Goal: Check status: Check status

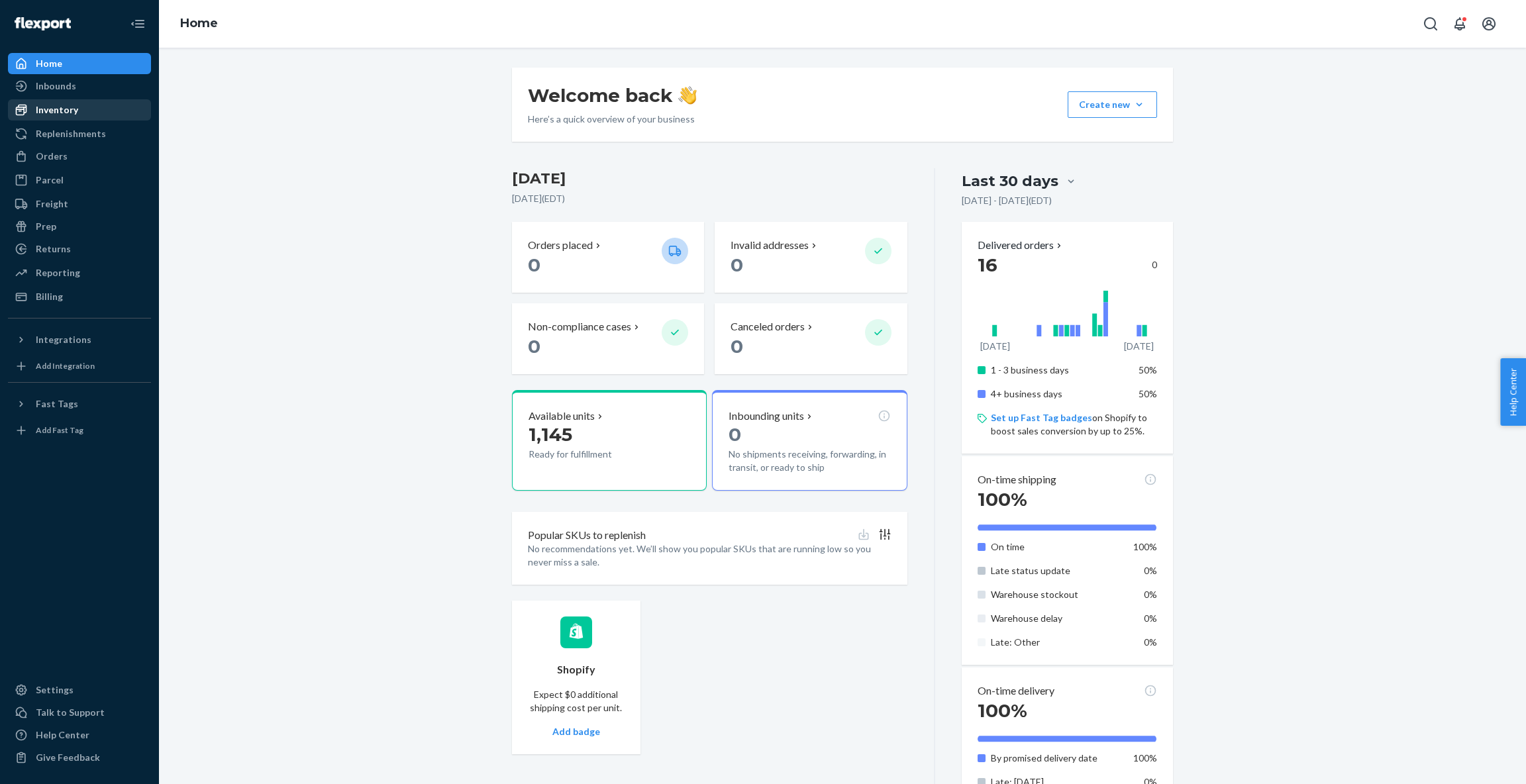
click at [74, 109] on div "Inventory" at bounding box center [57, 110] width 42 height 13
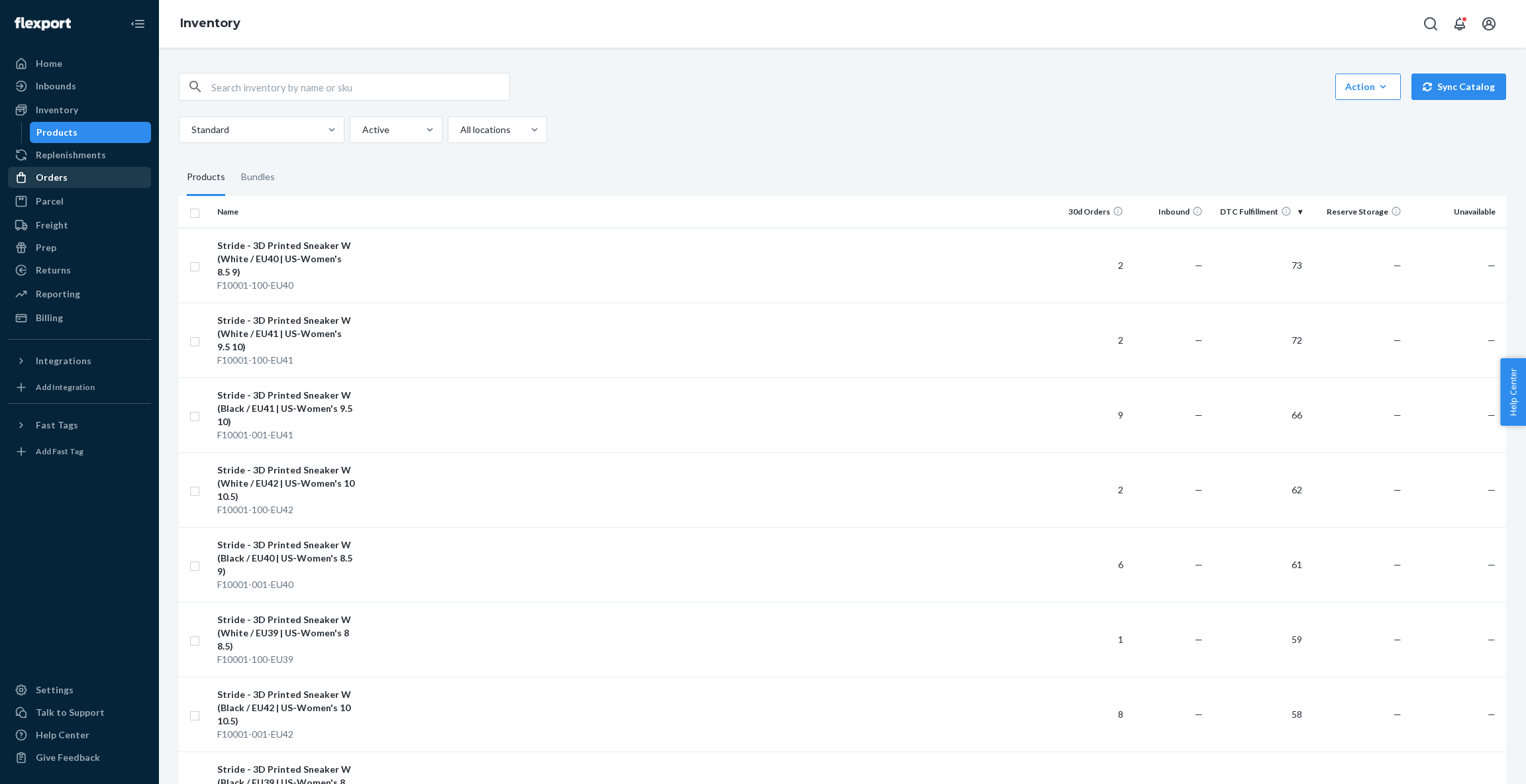
click at [64, 178] on div "Orders" at bounding box center [52, 177] width 32 height 13
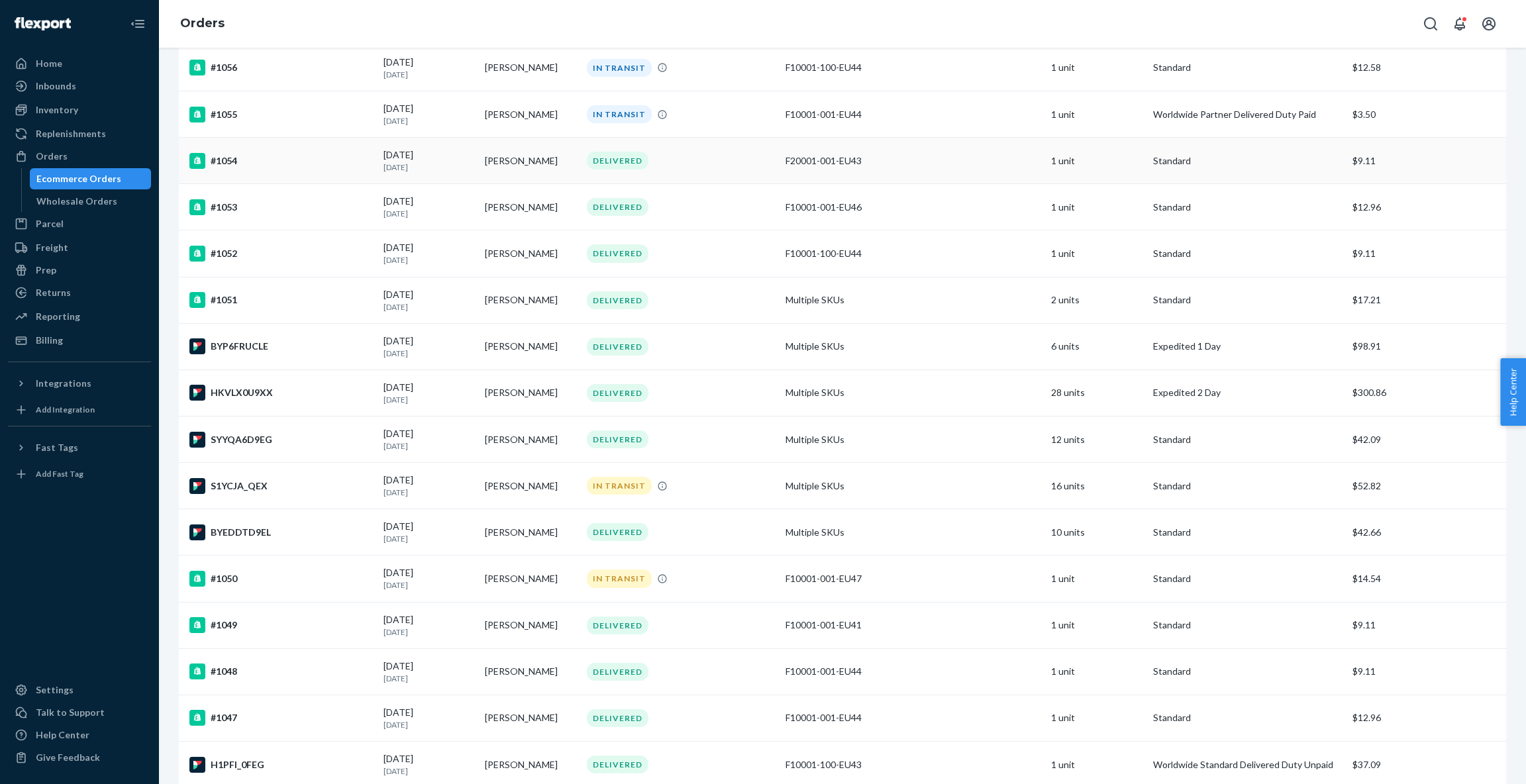
scroll to position [285, 0]
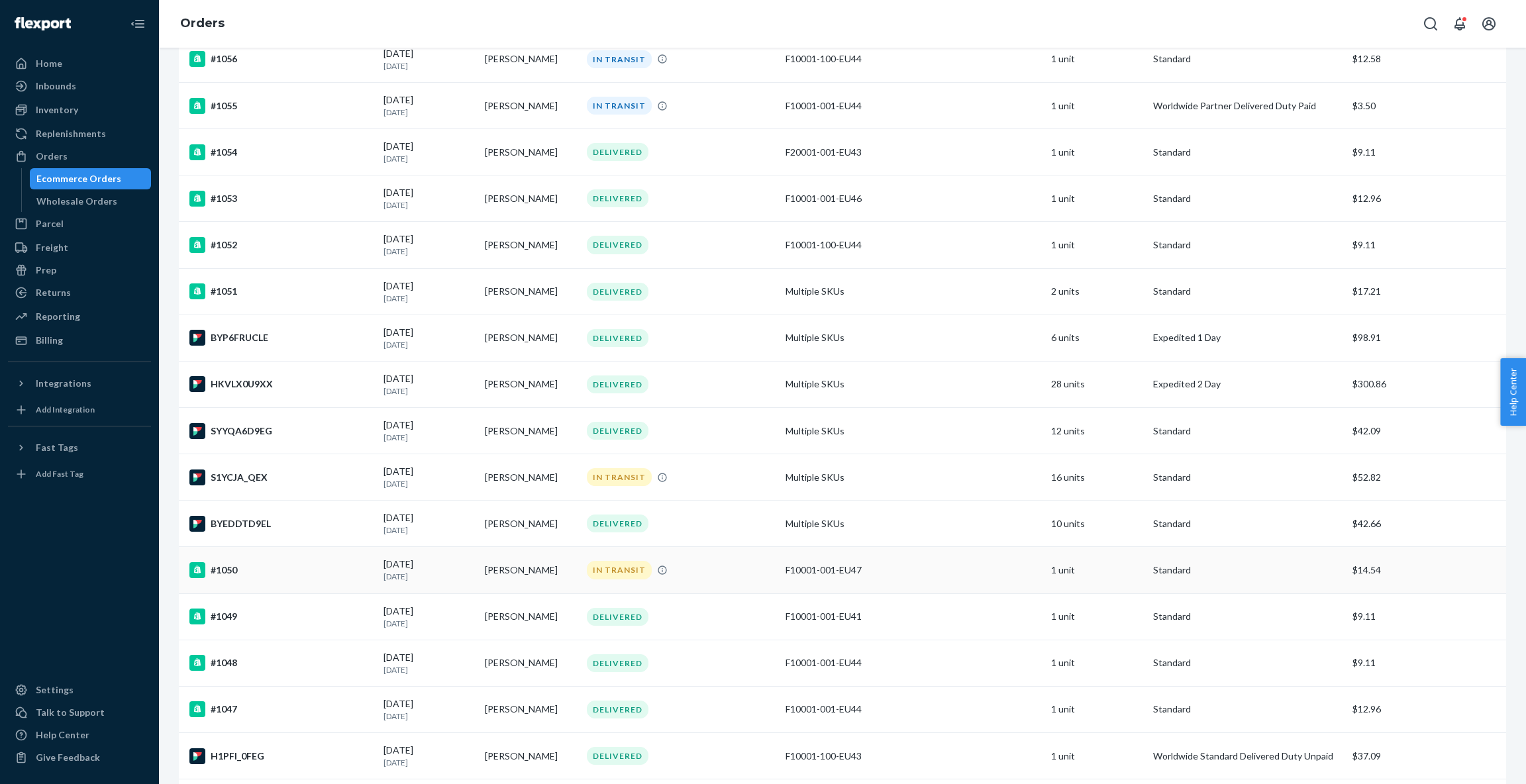
click at [694, 563] on div "IN TRANSIT" at bounding box center [681, 569] width 194 height 18
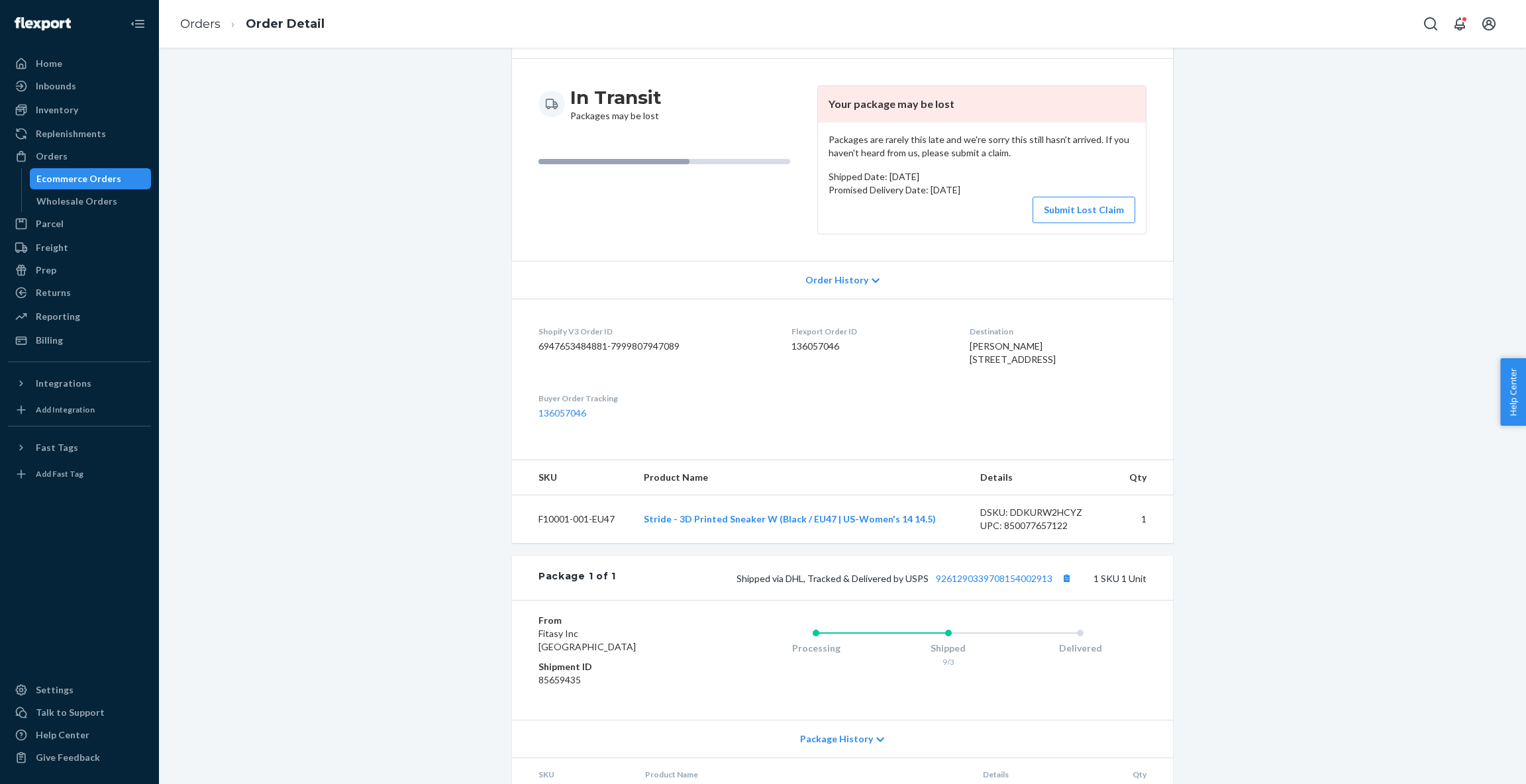
scroll to position [198, 0]
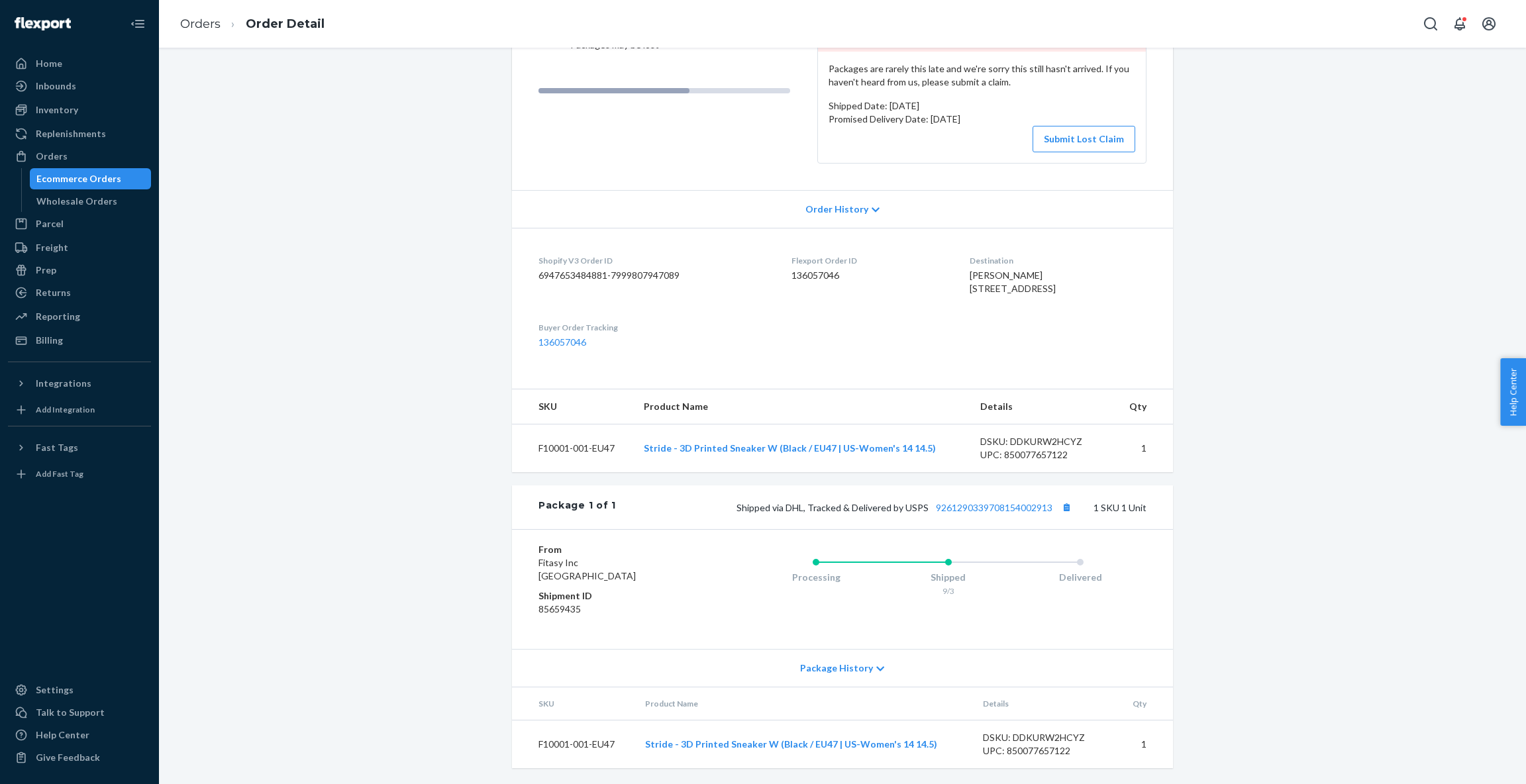
click at [868, 667] on span "Package History" at bounding box center [836, 668] width 73 height 13
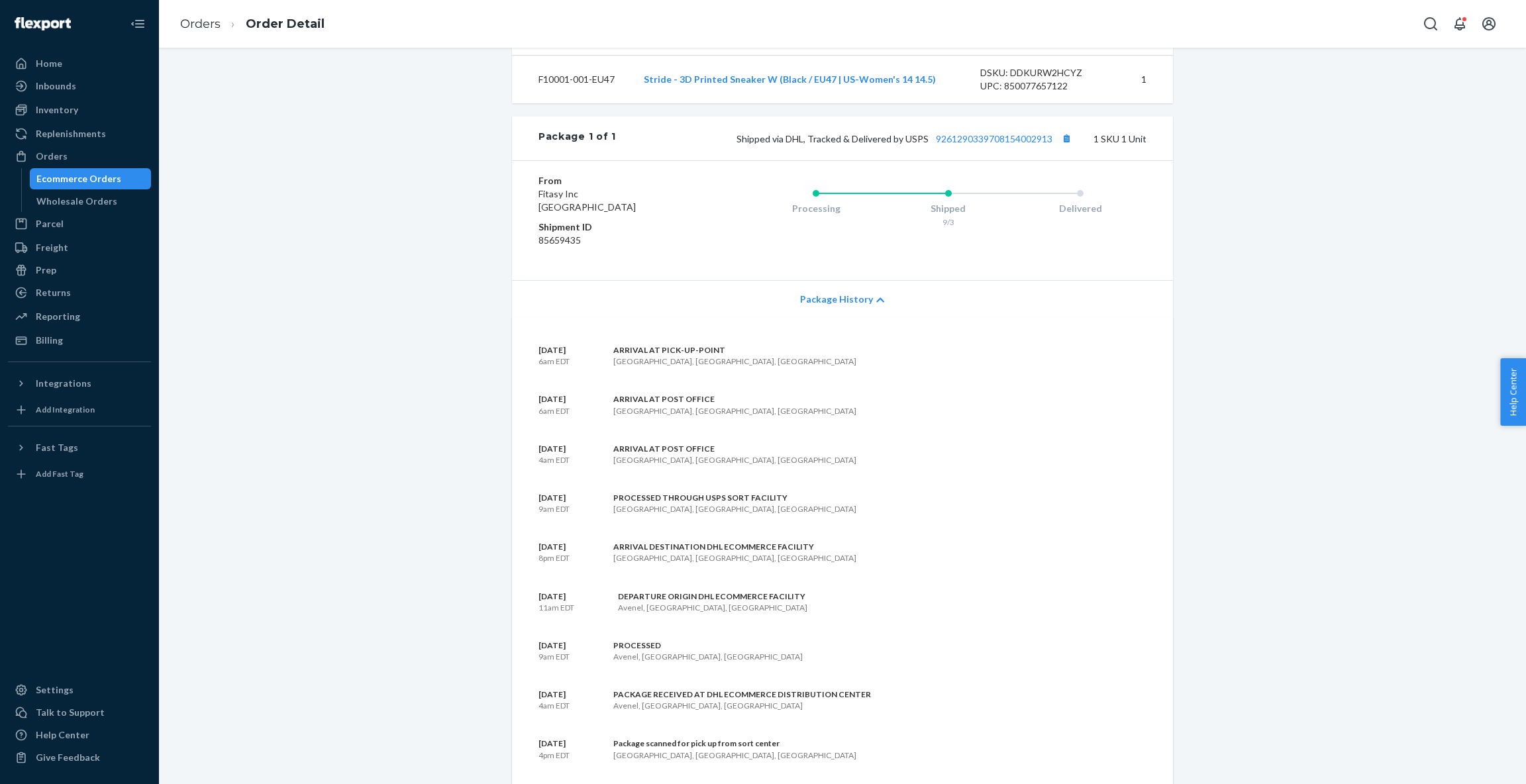
scroll to position [546, 0]
click at [1031, 141] on link "9261290339708154002913" at bounding box center [994, 136] width 117 height 11
click at [65, 296] on div "Returns" at bounding box center [54, 293] width 35 height 13
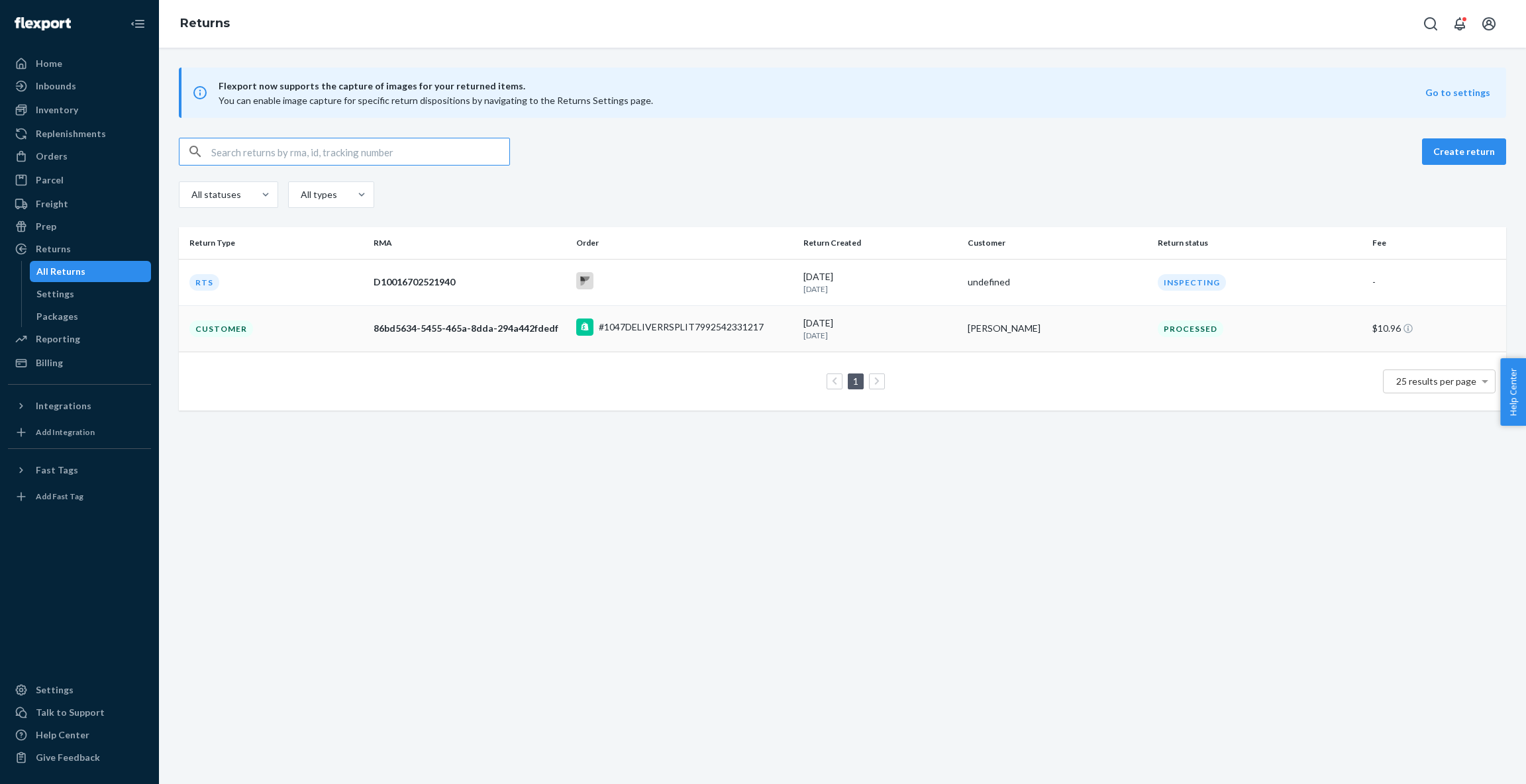
click at [656, 329] on div "#1047DELIVERRSPLIT7992542331217" at bounding box center [681, 327] width 165 height 13
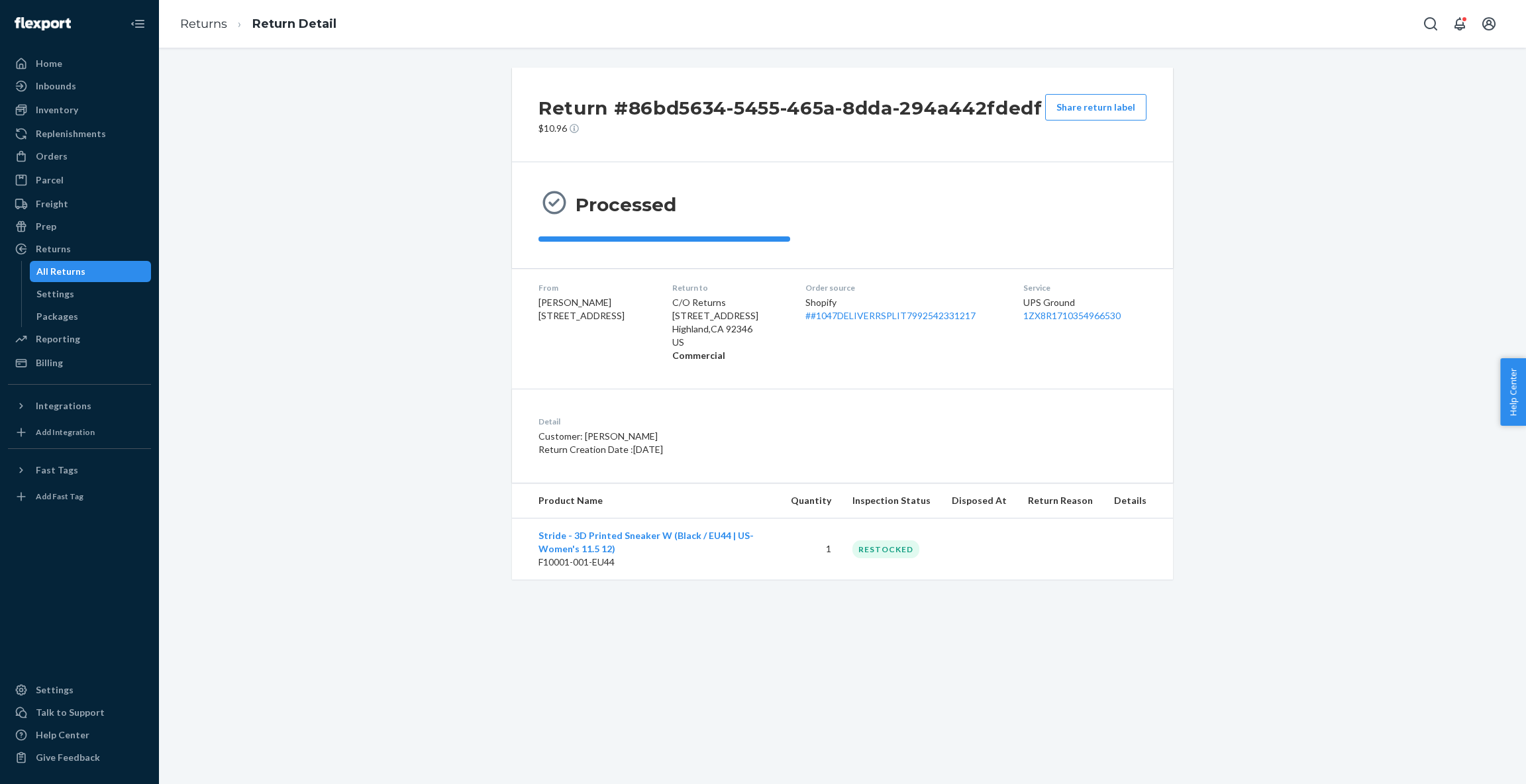
click at [72, 274] on div "All Returns" at bounding box center [61, 271] width 49 height 13
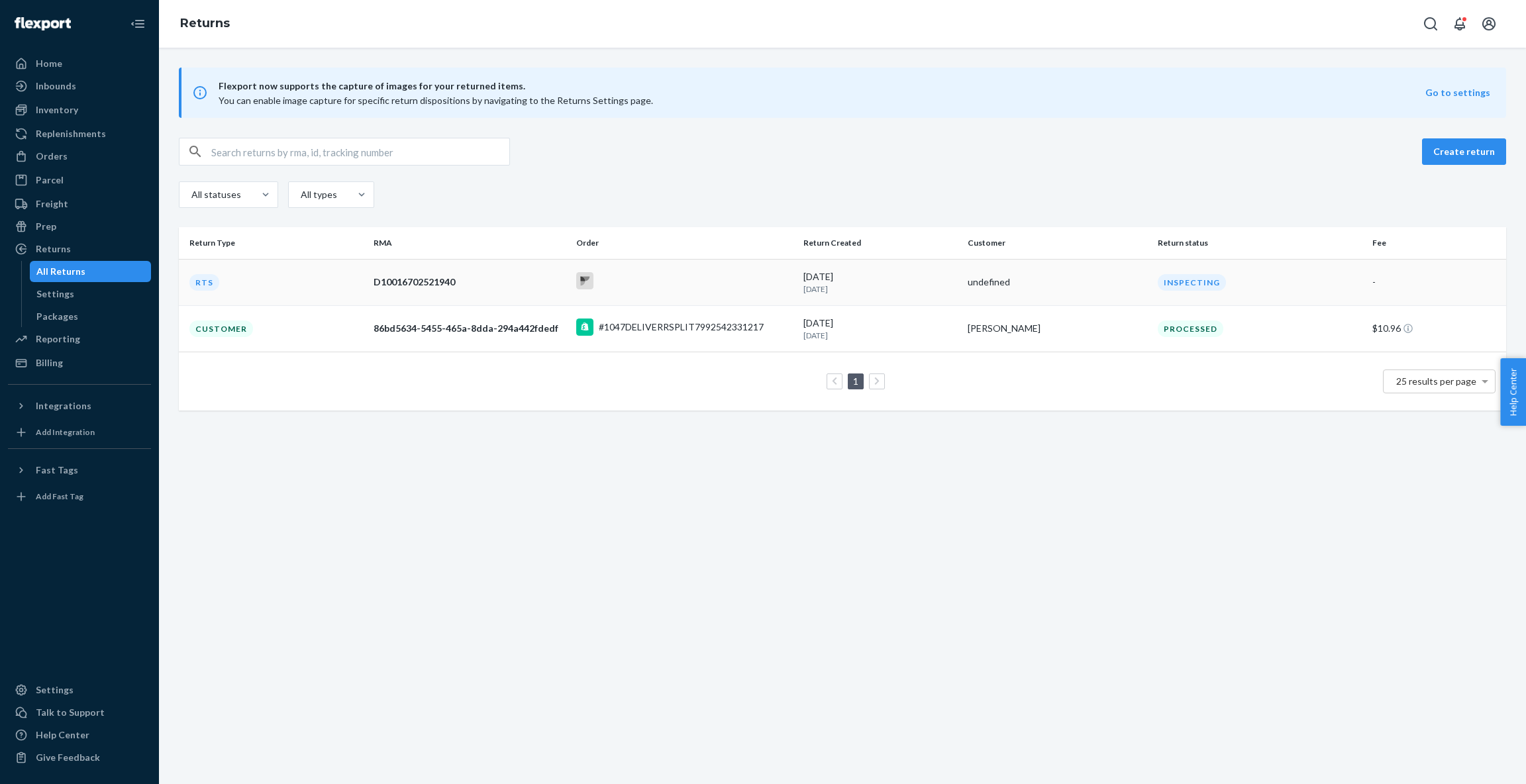
click at [459, 285] on div "D10016702521940" at bounding box center [469, 282] width 192 height 13
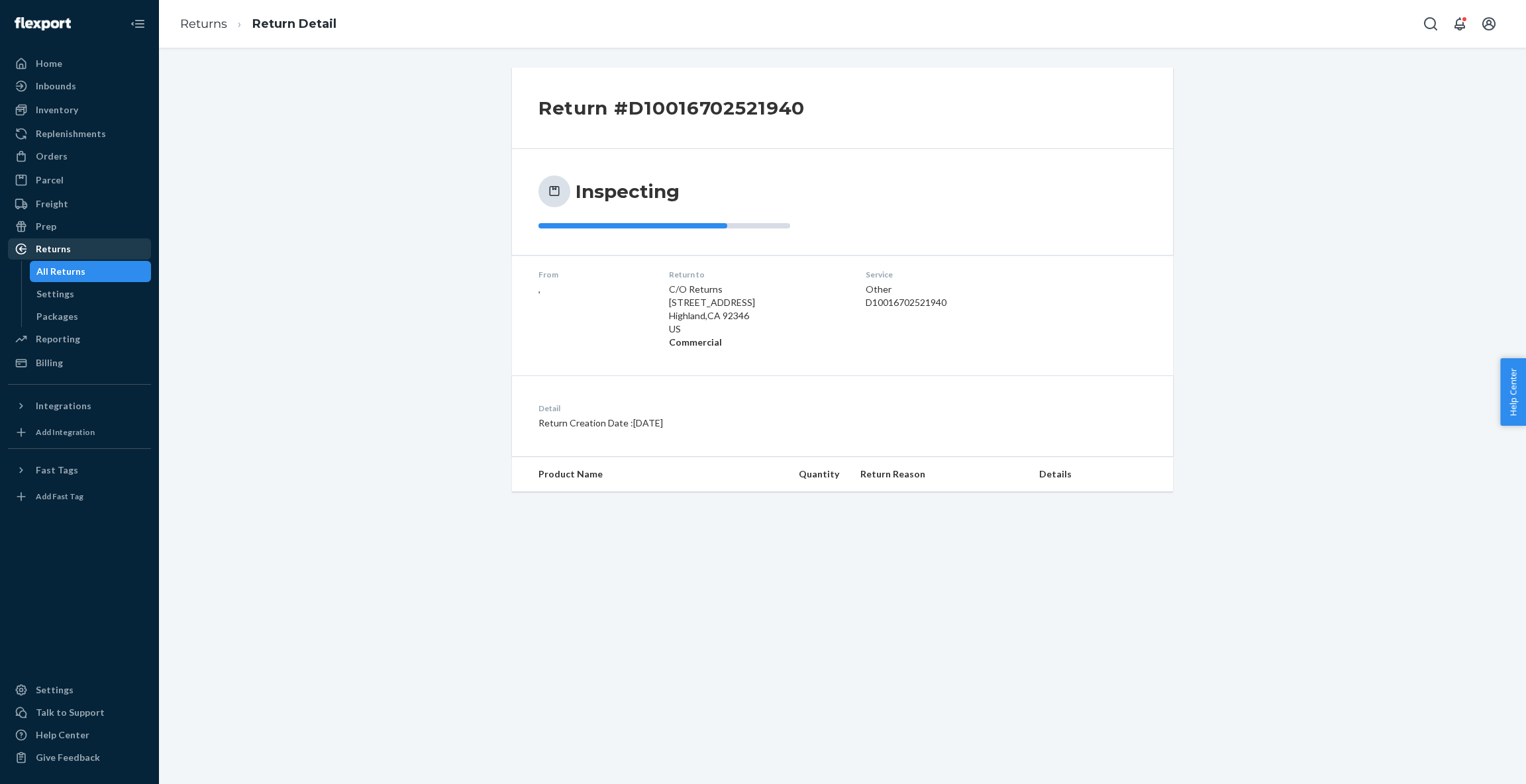
click at [68, 256] on div "Returns" at bounding box center [79, 249] width 141 height 18
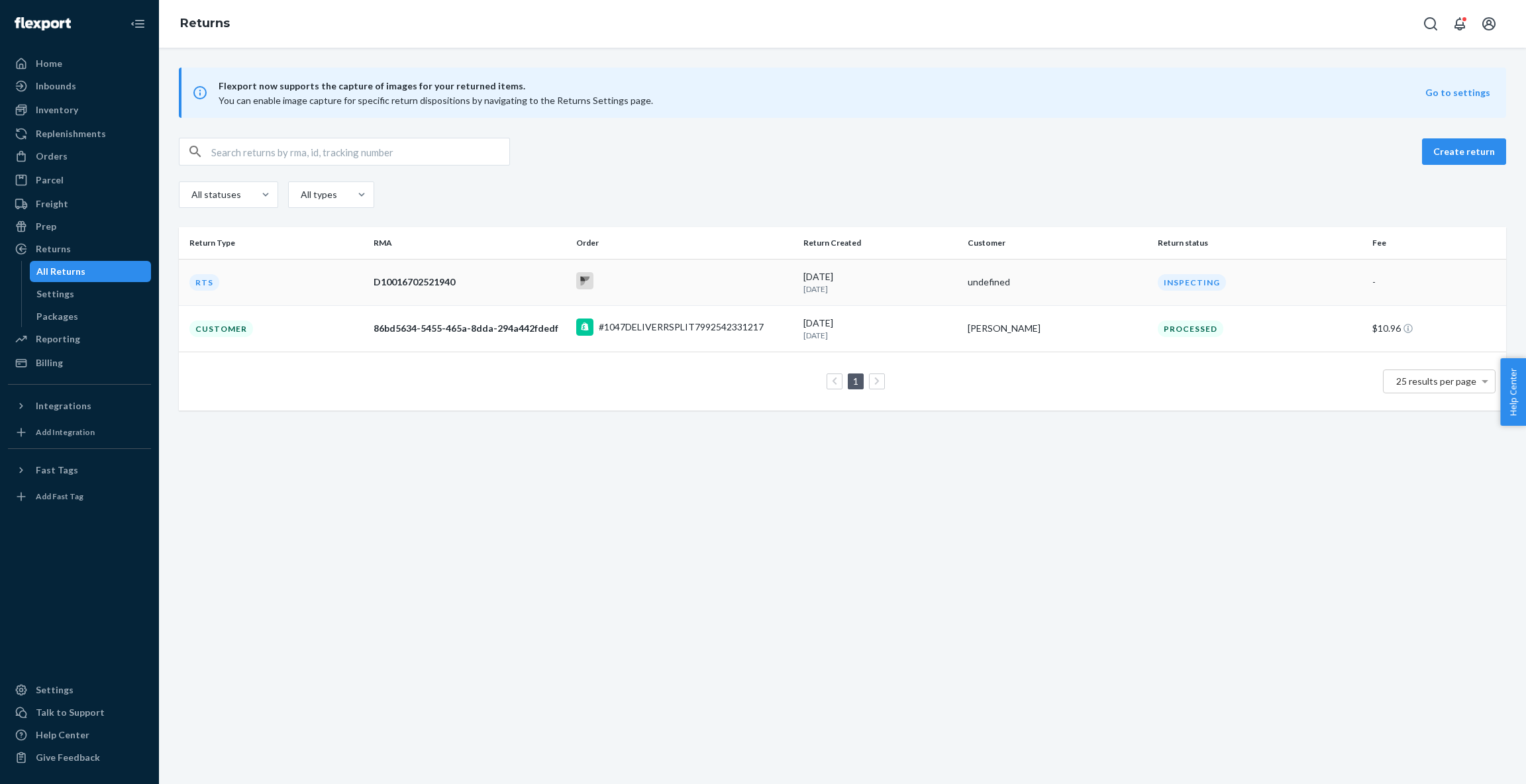
click at [586, 278] on icon at bounding box center [585, 279] width 8 height 5
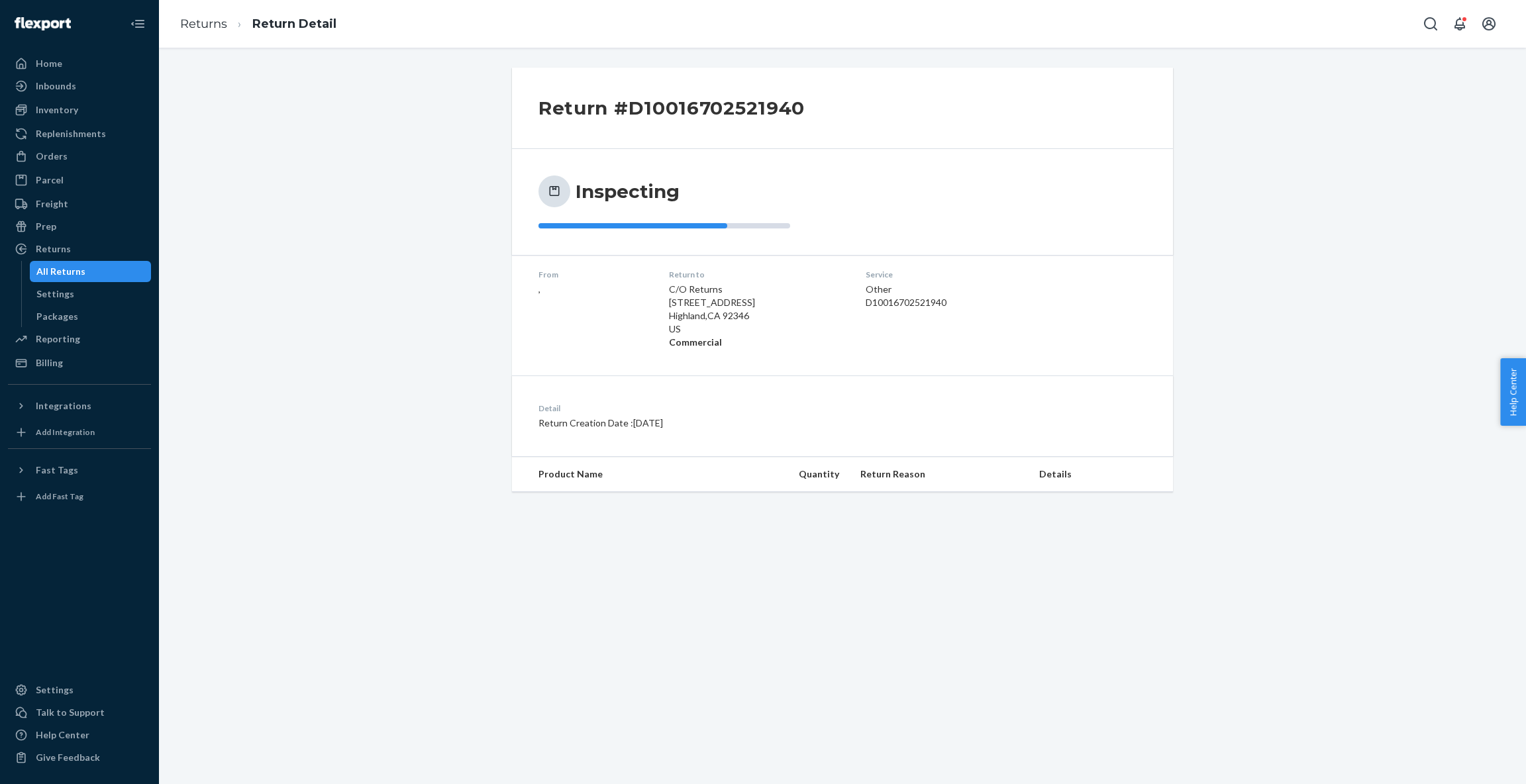
click at [897, 305] on div "D10016702521940" at bounding box center [950, 303] width 170 height 13
click at [73, 254] on div "Returns" at bounding box center [79, 249] width 141 height 18
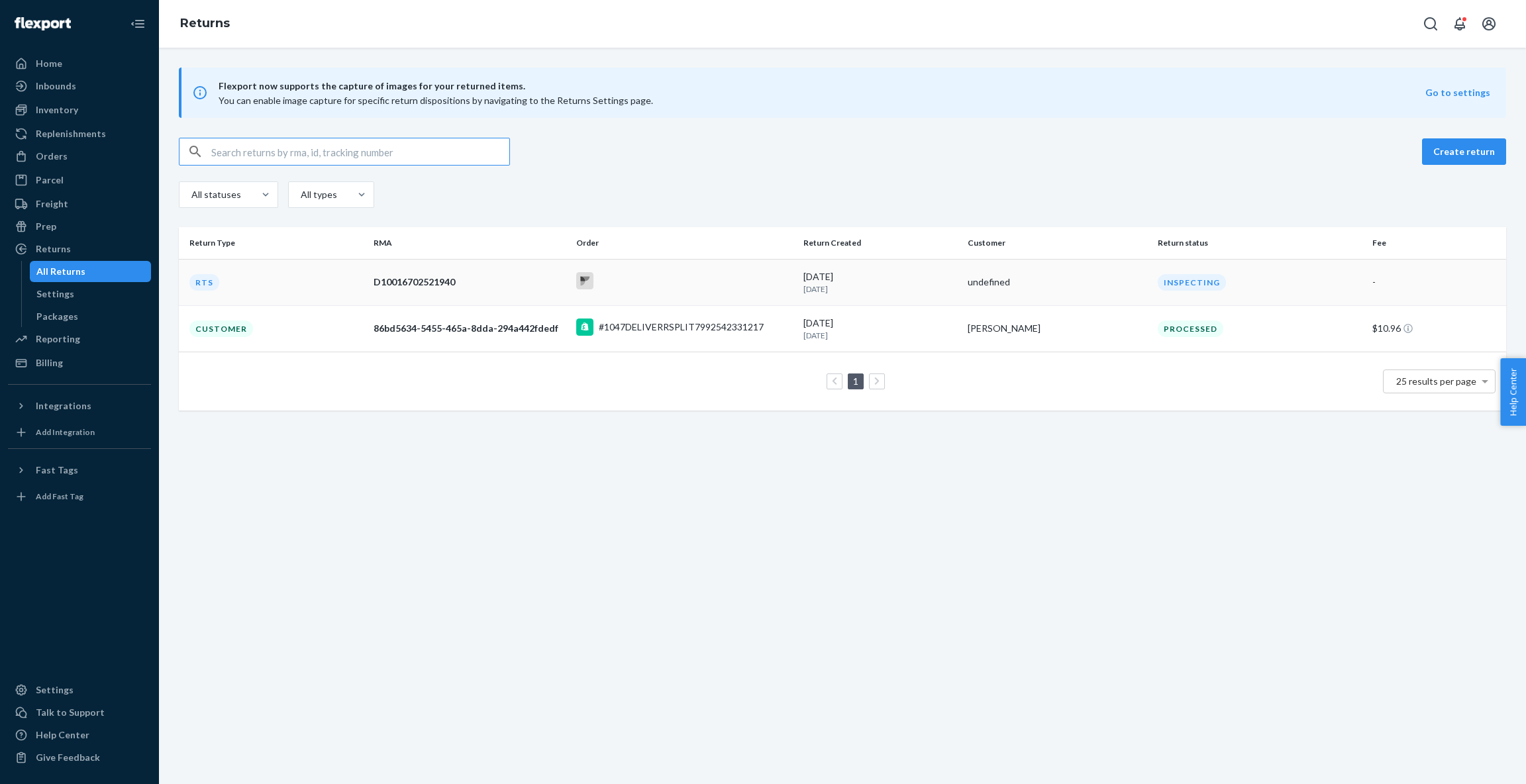
click at [209, 284] on div "RTS" at bounding box center [204, 282] width 30 height 16
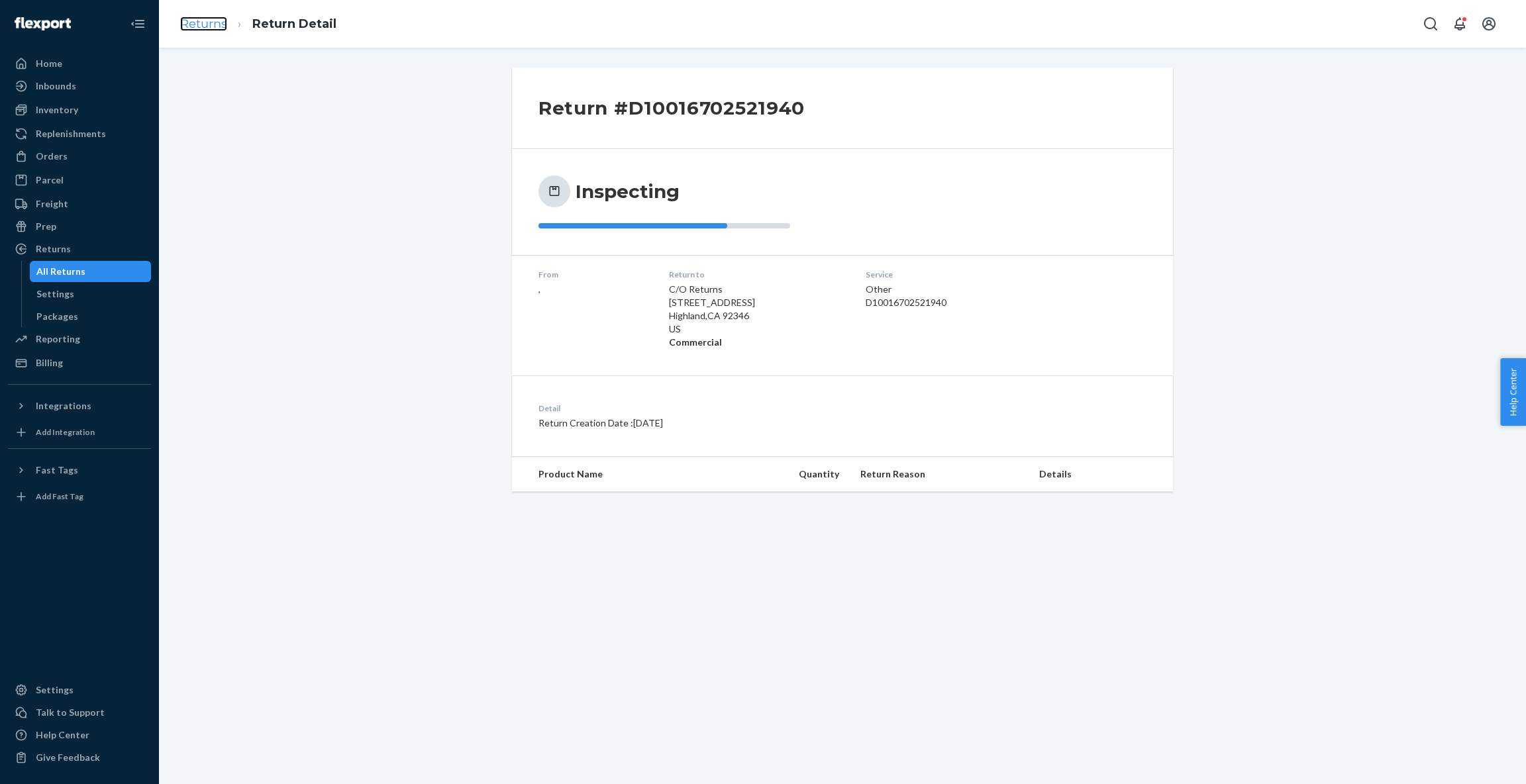
click at [214, 25] on link "Returns" at bounding box center [204, 23] width 47 height 15
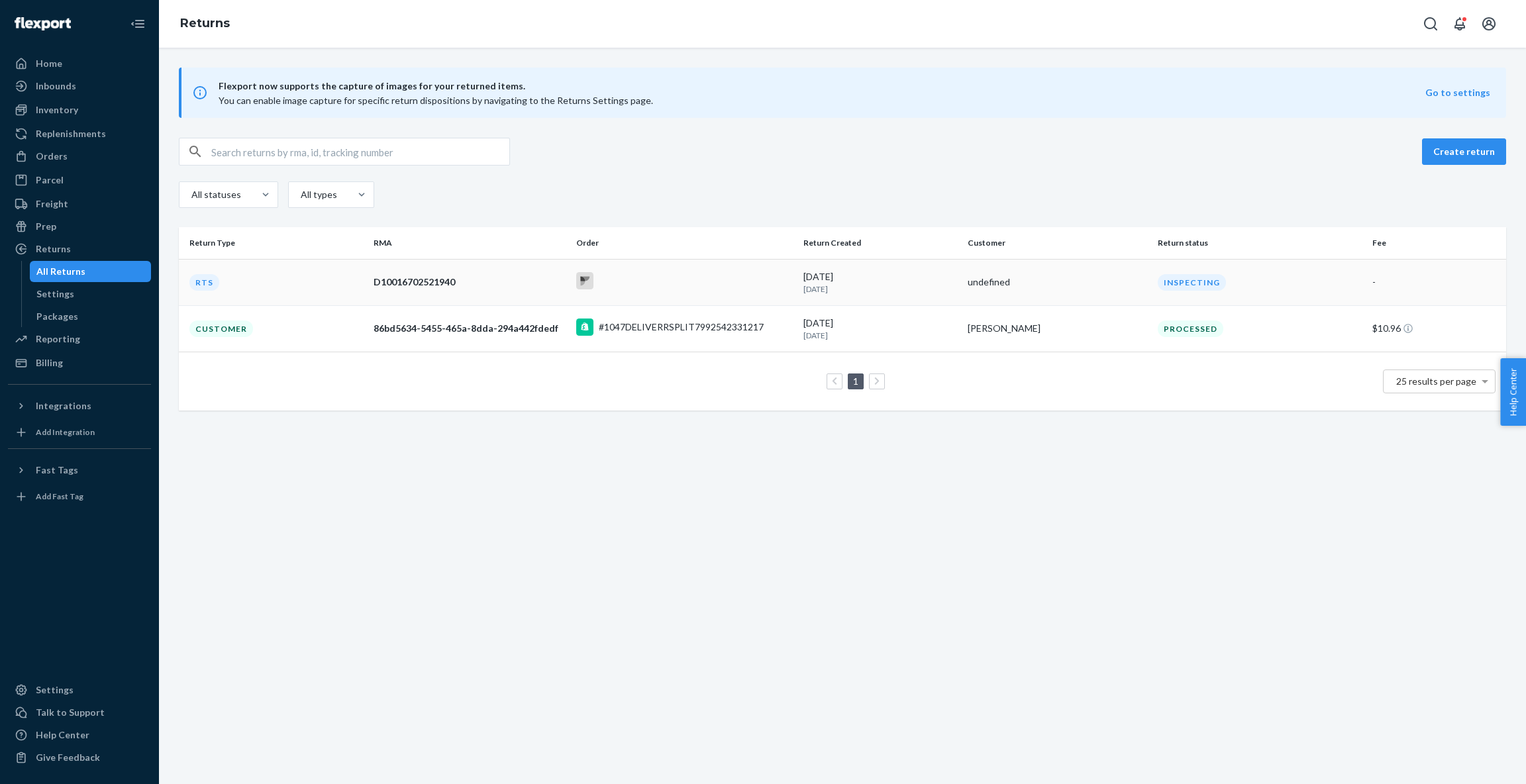
click at [436, 276] on div "D10016702521940" at bounding box center [469, 282] width 192 height 13
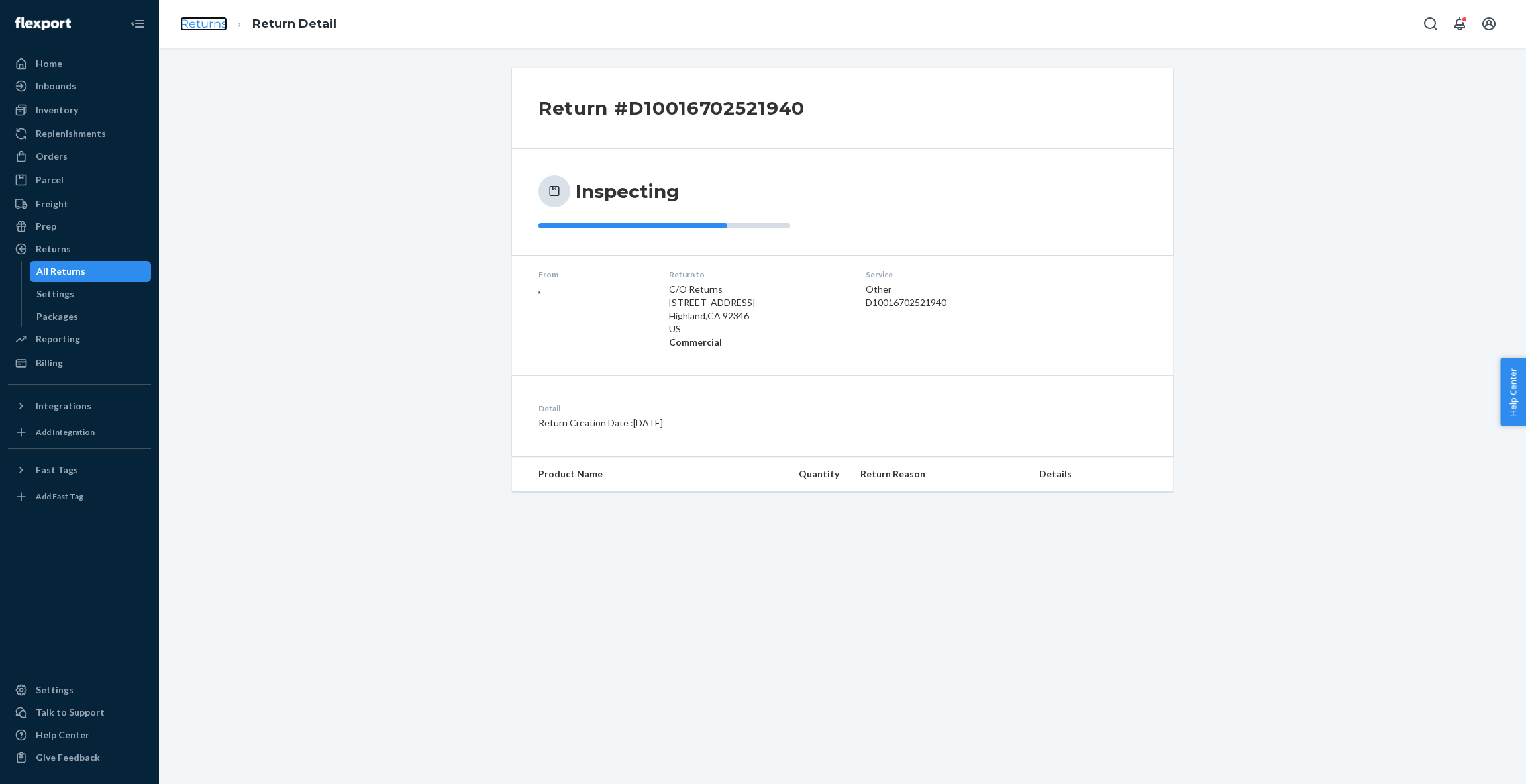
click at [212, 30] on link "Returns" at bounding box center [204, 23] width 47 height 15
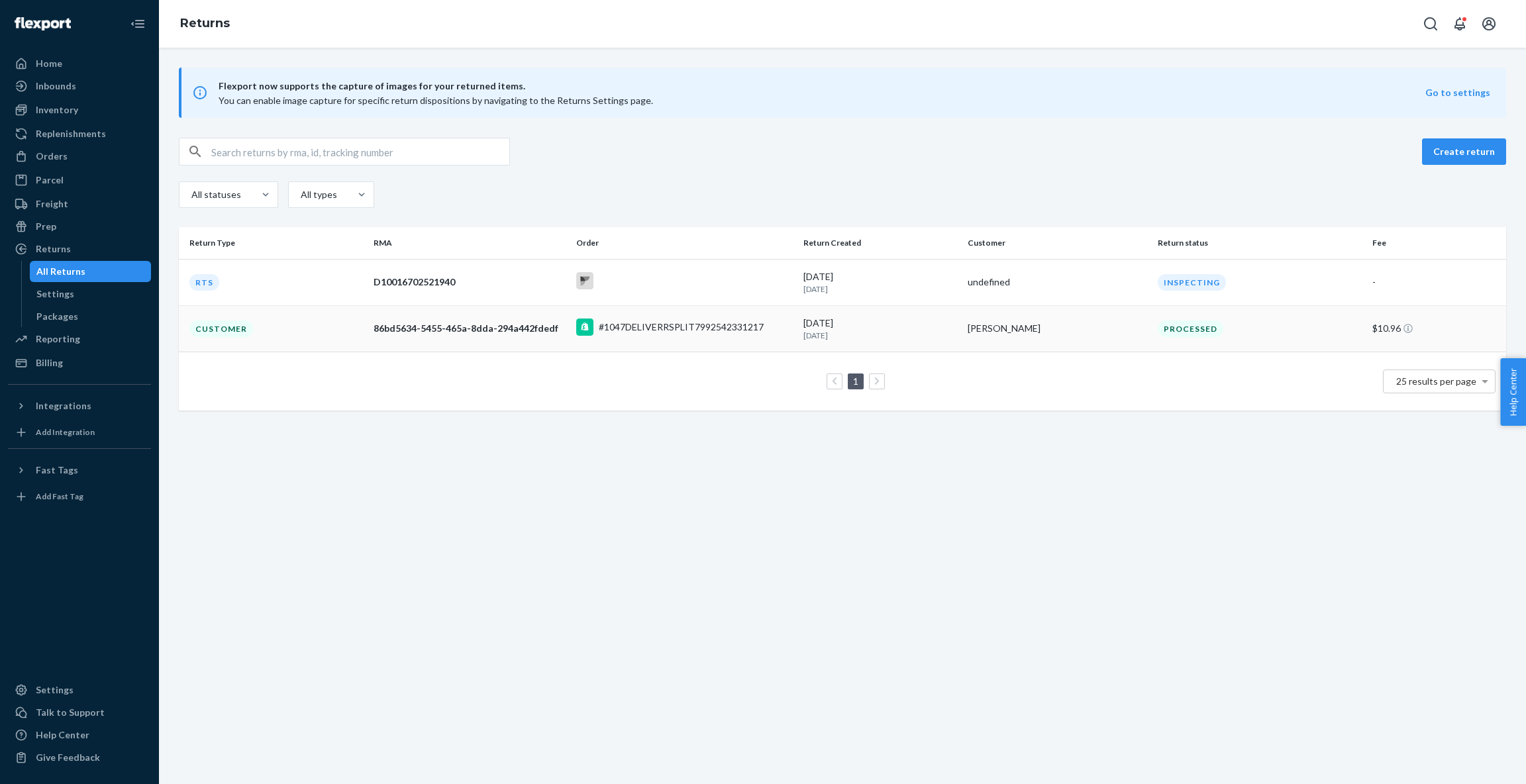
click at [791, 332] on div "#1047DELIVERRSPLIT7992542331217" at bounding box center [685, 329] width 217 height 21
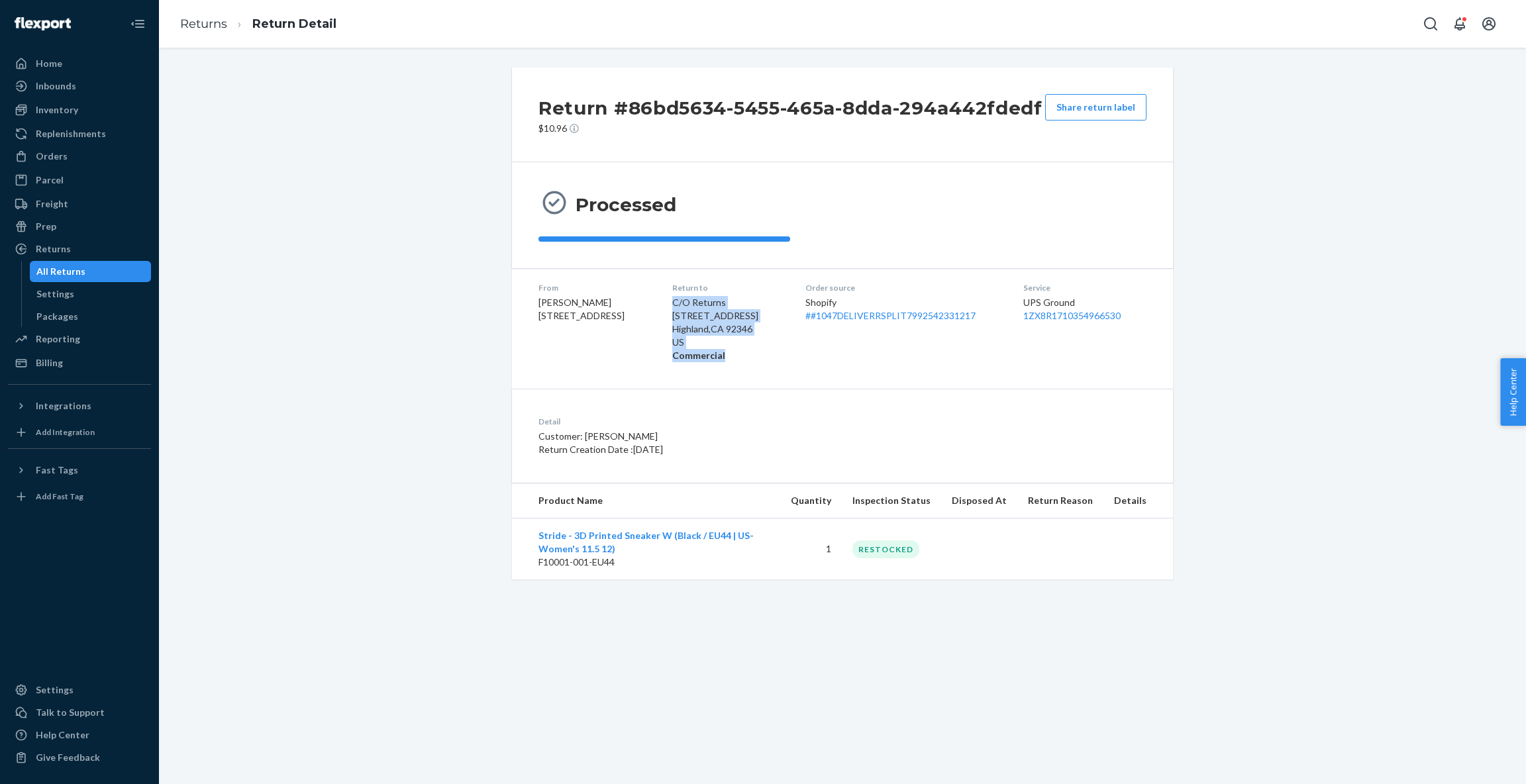
drag, startPoint x: 682, startPoint y: 303, endPoint x: 733, endPoint y: 365, distance: 80.3
click at [733, 365] on dl "From [PERSON_NAME] [STREET_ADDRESS] Return to C/O Returns [STREET_ADDRESS] Comm…" at bounding box center [842, 322] width 661 height 107
click at [57, 249] on div "Returns" at bounding box center [54, 249] width 35 height 13
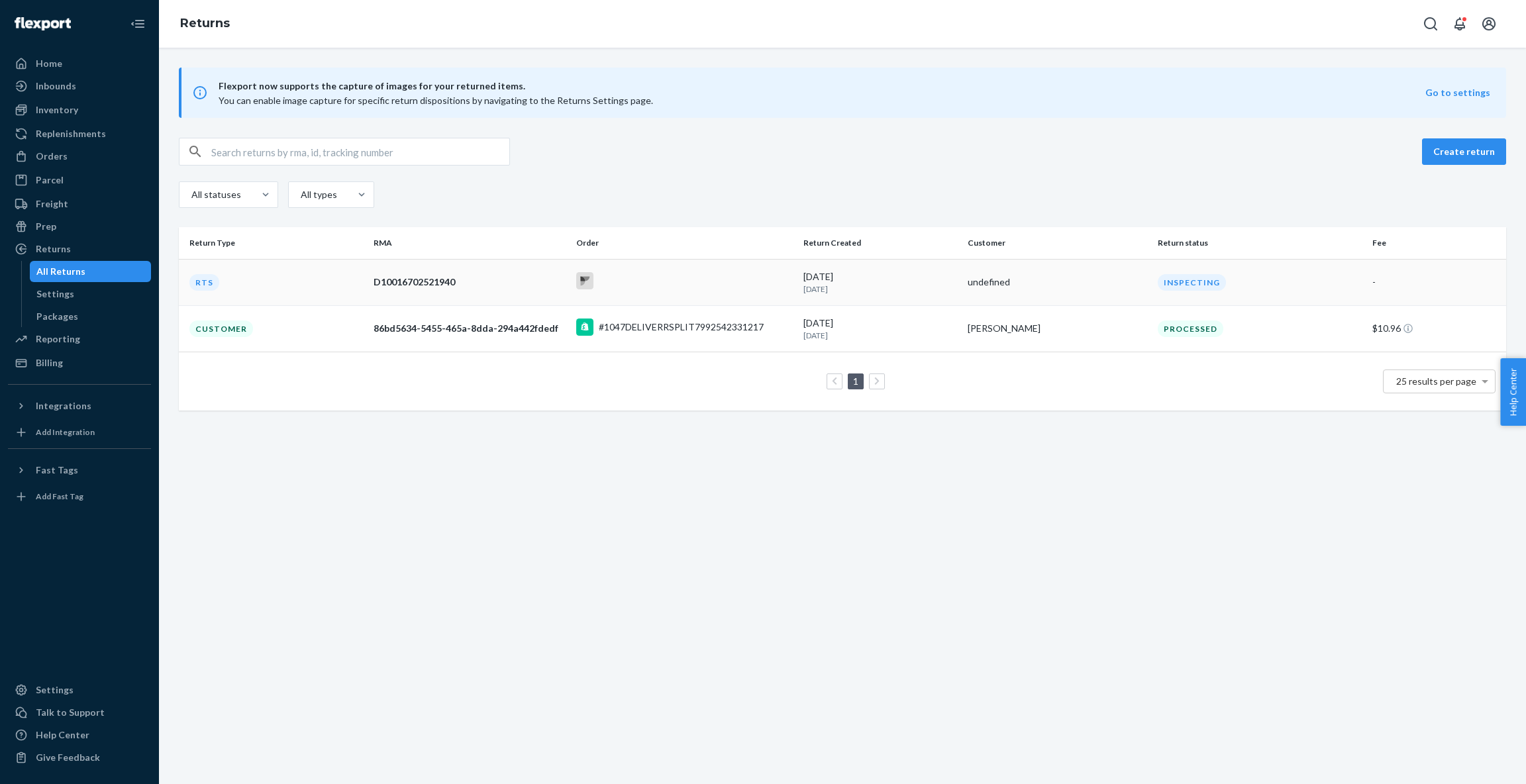
click at [450, 279] on div "D10016702521940" at bounding box center [469, 282] width 192 height 13
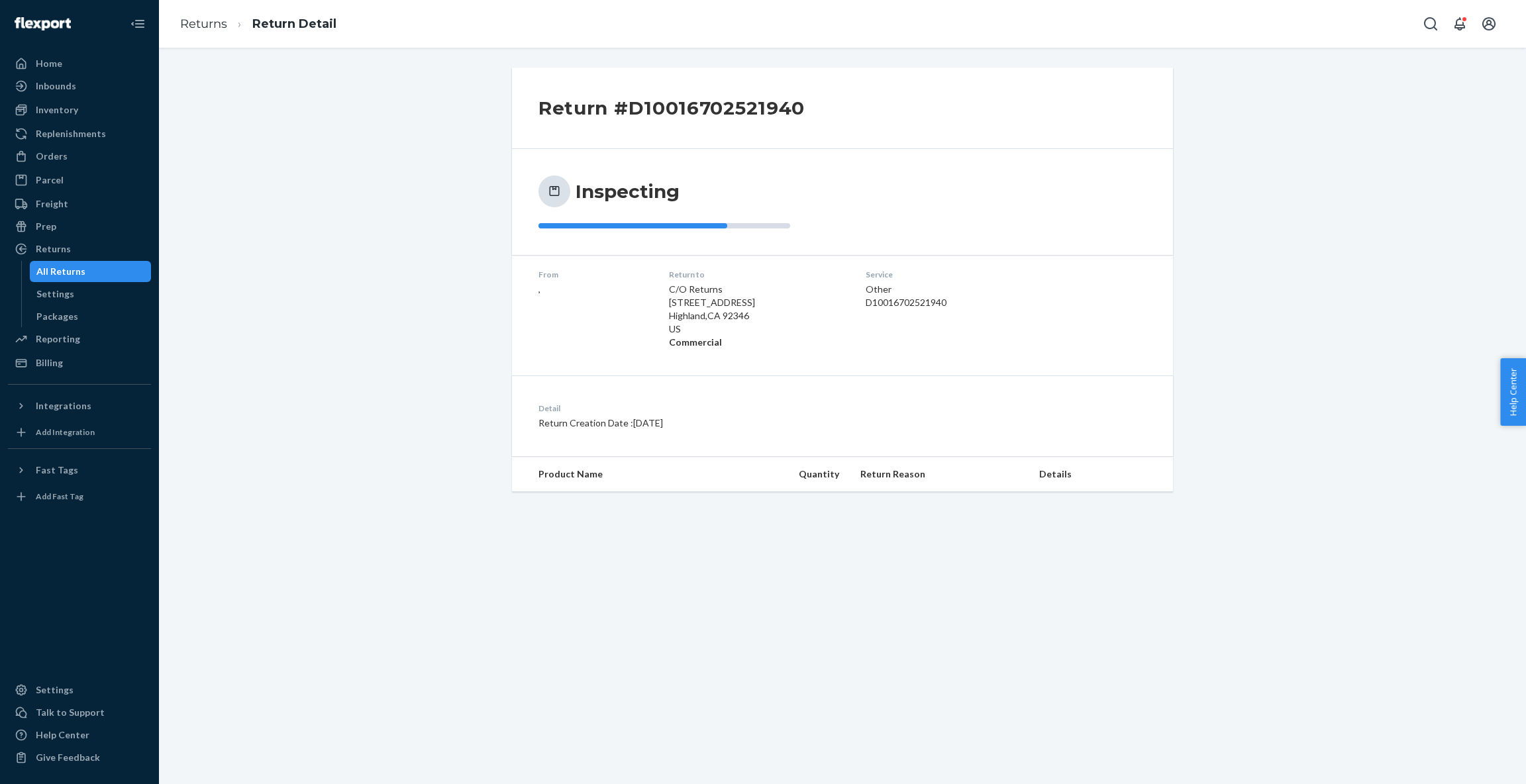
click at [549, 314] on div "From ," at bounding box center [593, 308] width 110 height 80
click at [79, 250] on div "Returns" at bounding box center [79, 249] width 141 height 18
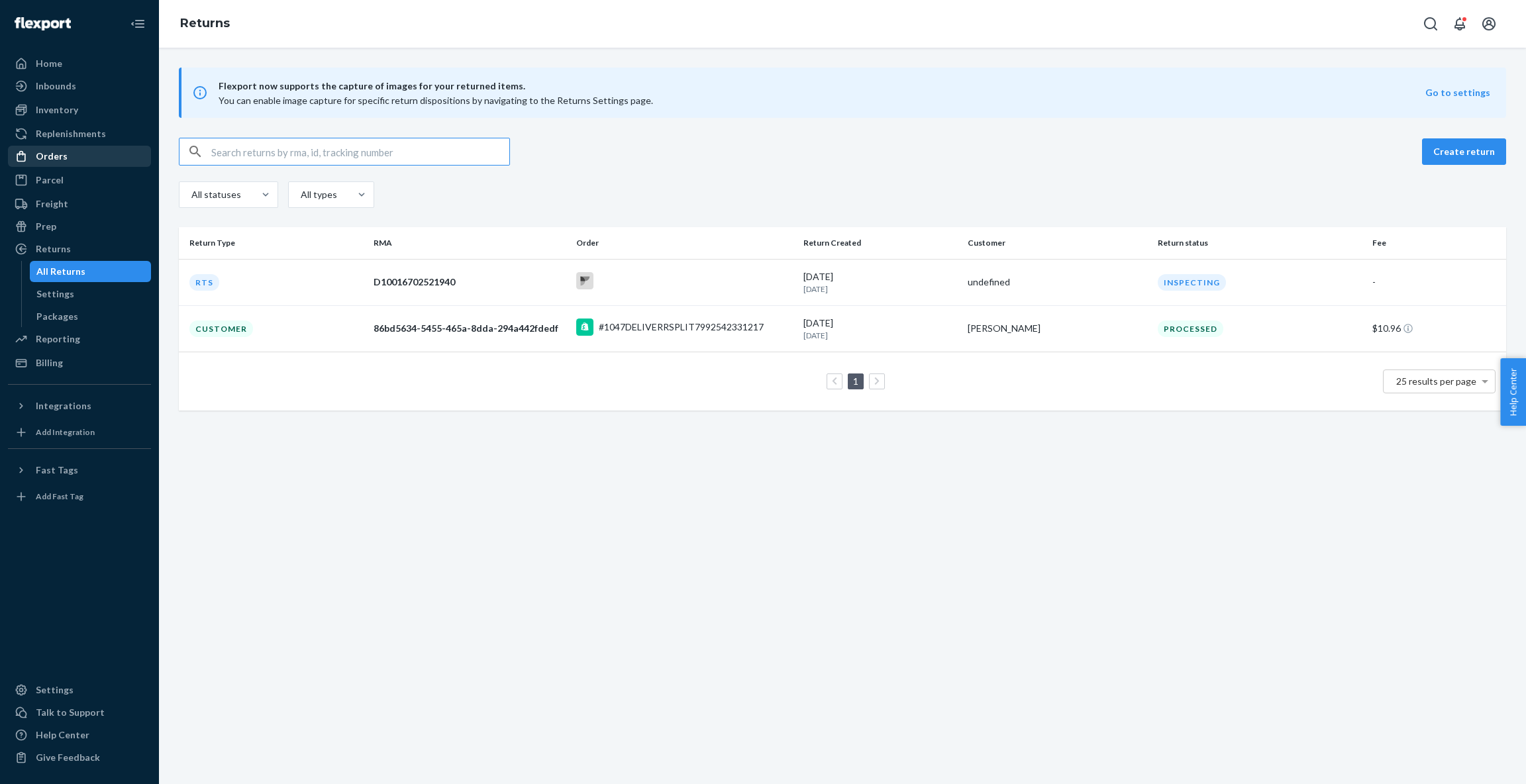
click at [76, 162] on div "Orders" at bounding box center [79, 156] width 141 height 18
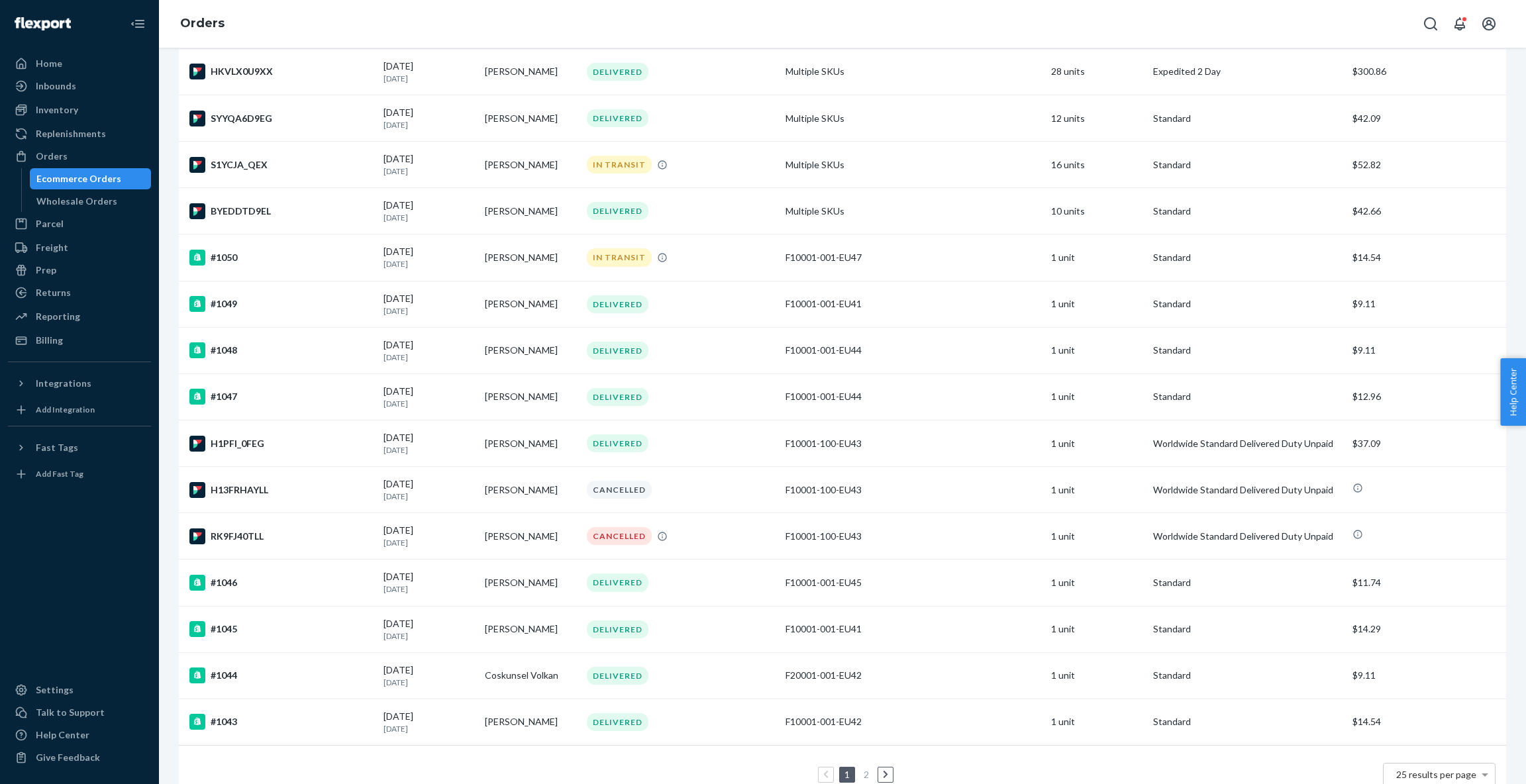
scroll to position [624, 0]
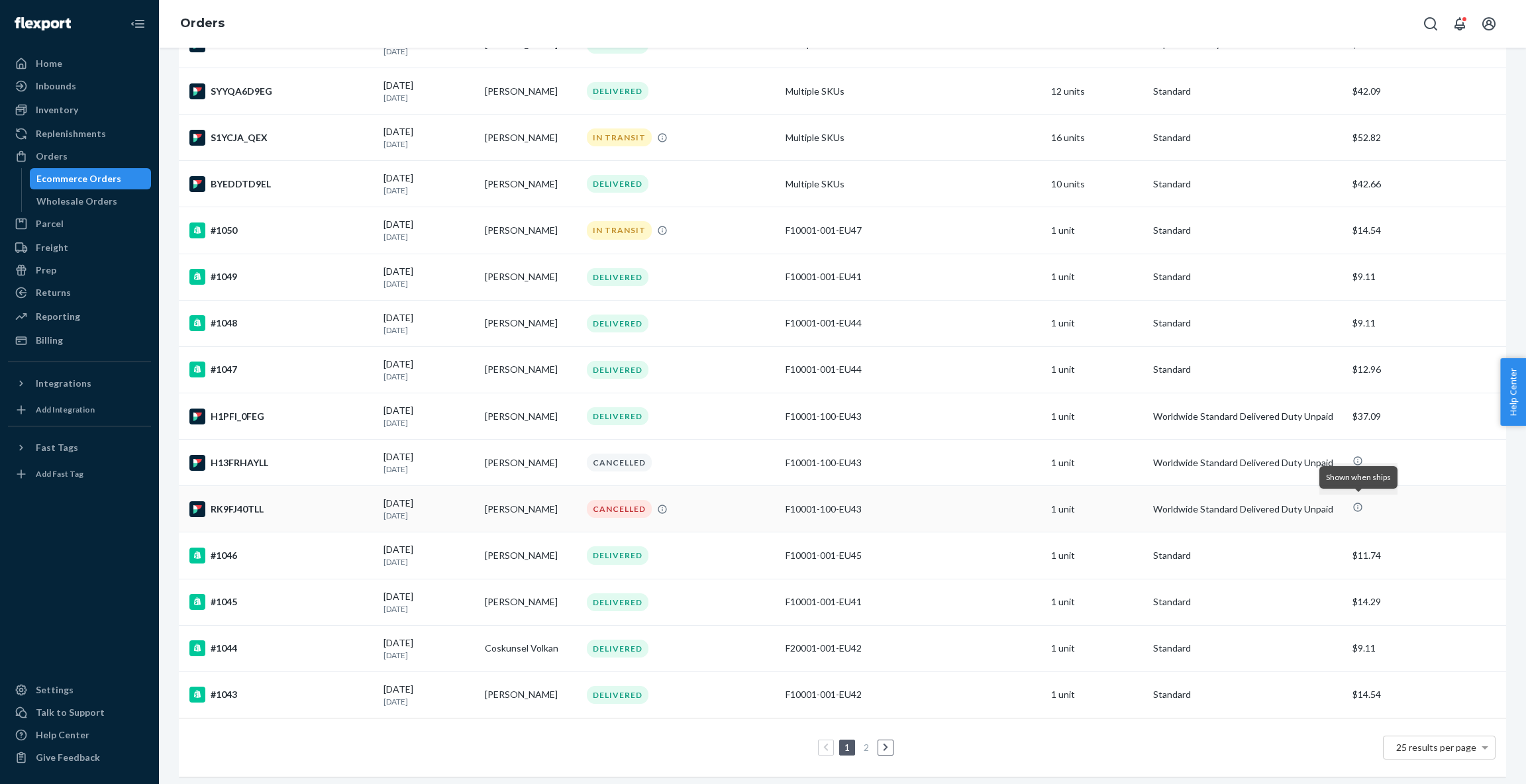
click at [1361, 504] on icon at bounding box center [1357, 508] width 8 height 8
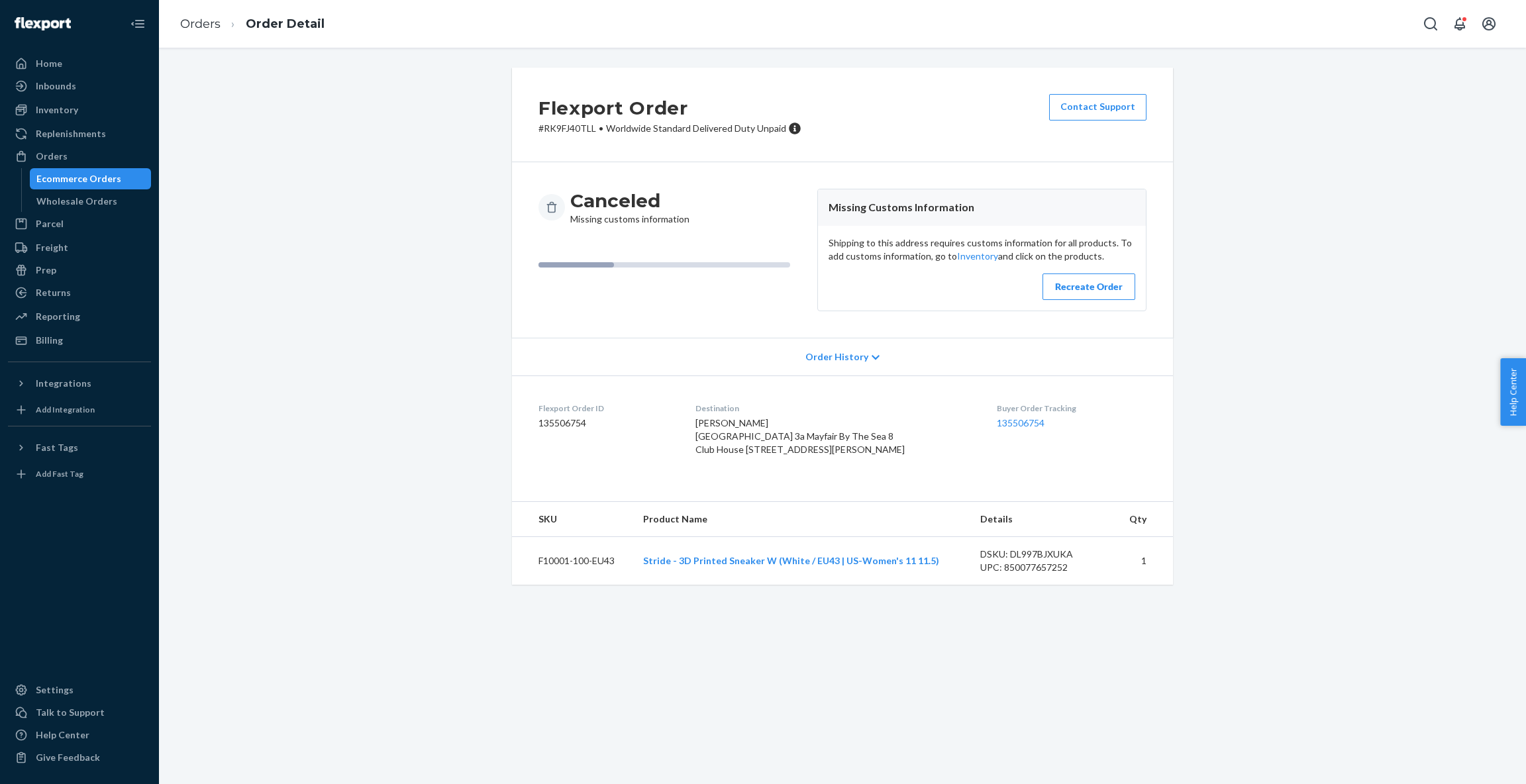
click at [852, 366] on div "Order History" at bounding box center [842, 356] width 661 height 37
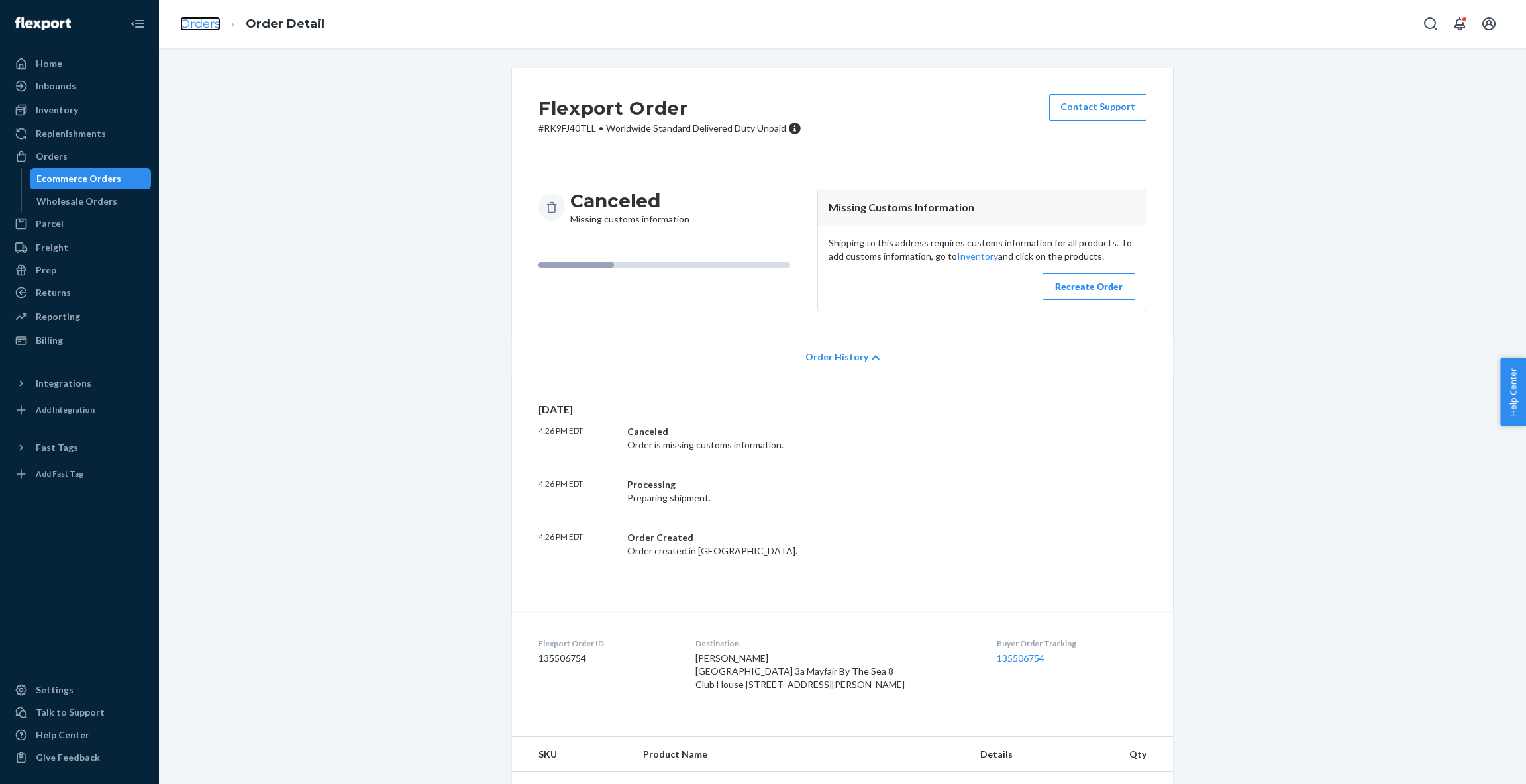
click at [202, 24] on link "Orders" at bounding box center [200, 23] width 40 height 15
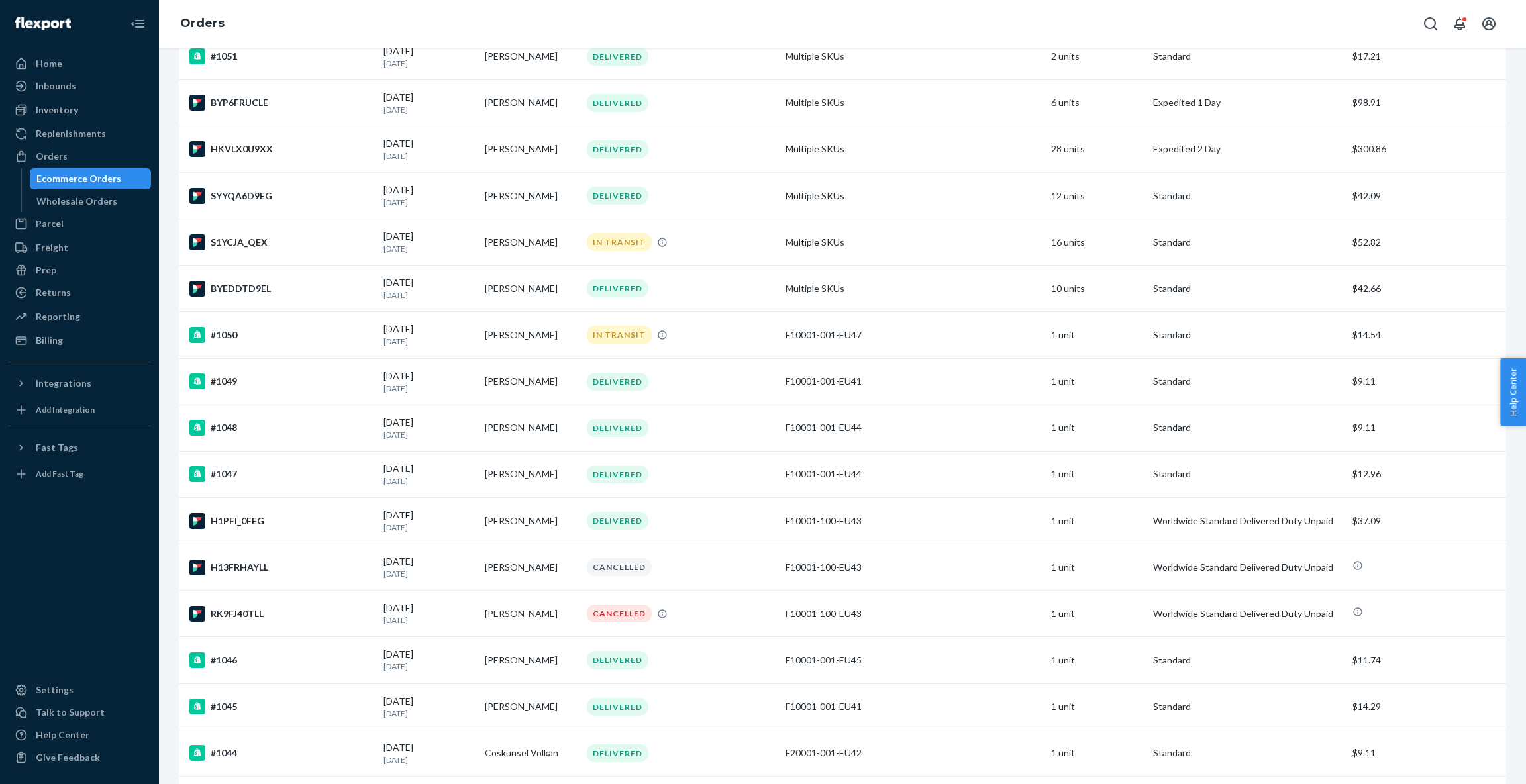
scroll to position [541, 0]
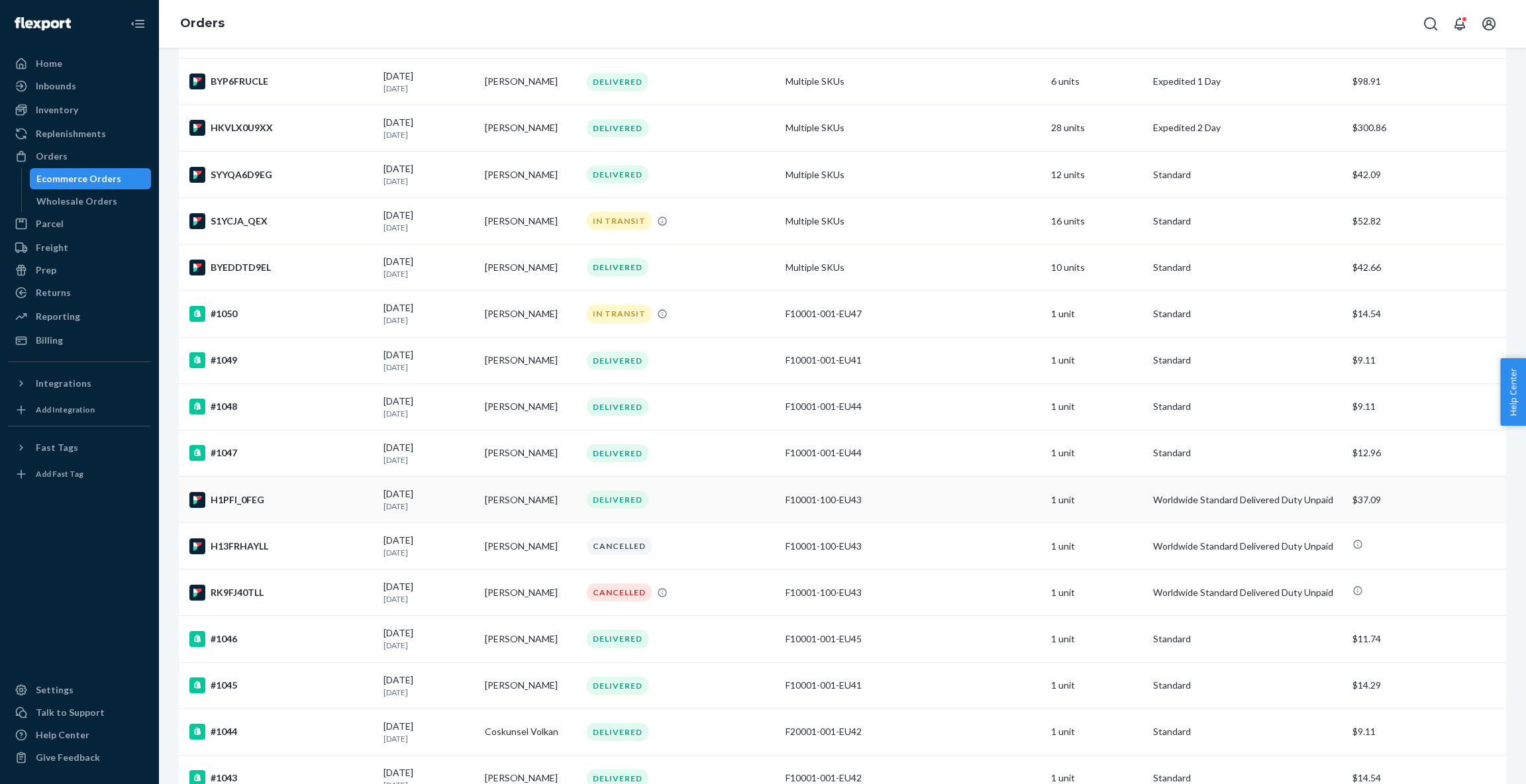
click at [665, 499] on div "DELIVERED" at bounding box center [681, 499] width 194 height 18
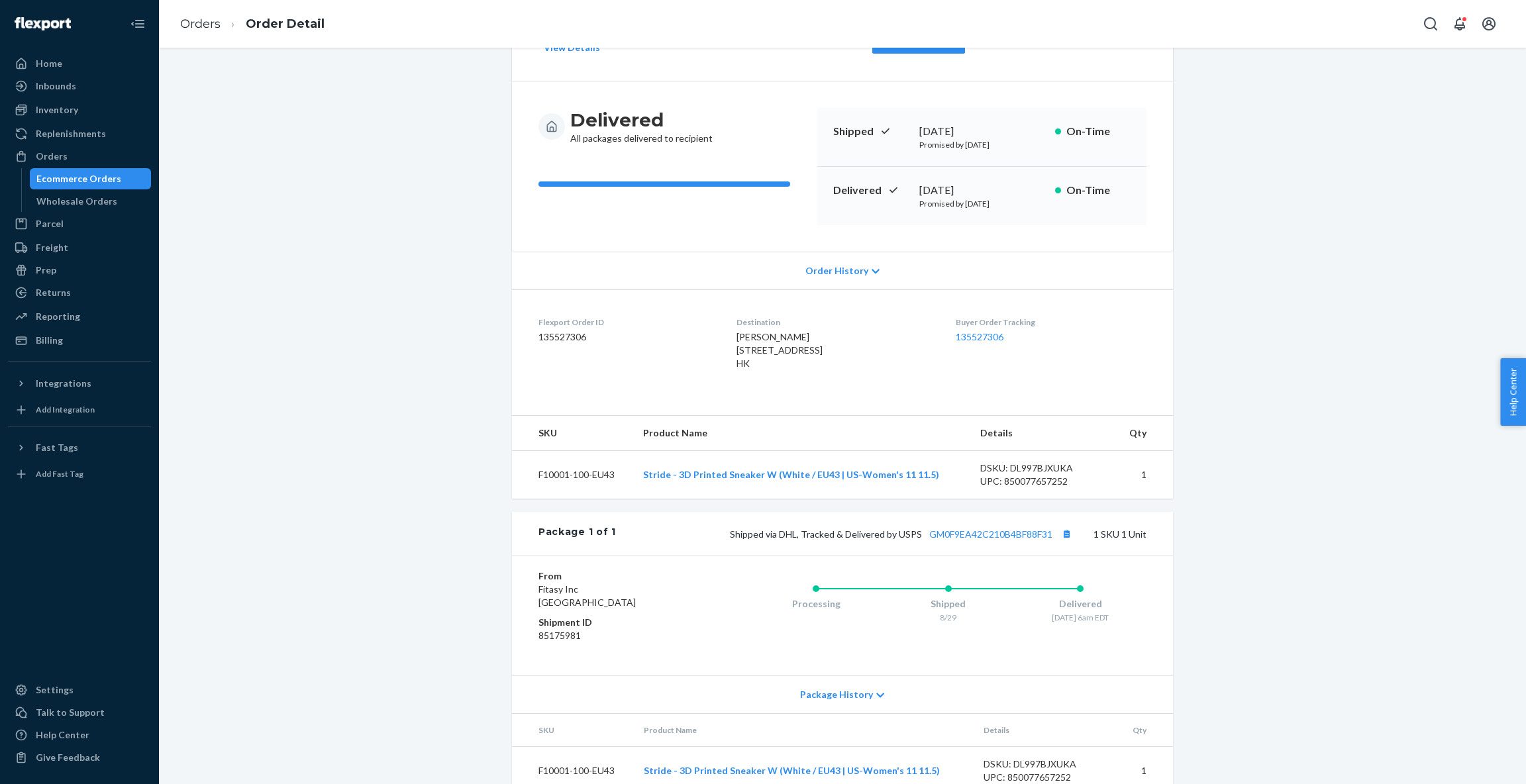
scroll to position [144, 0]
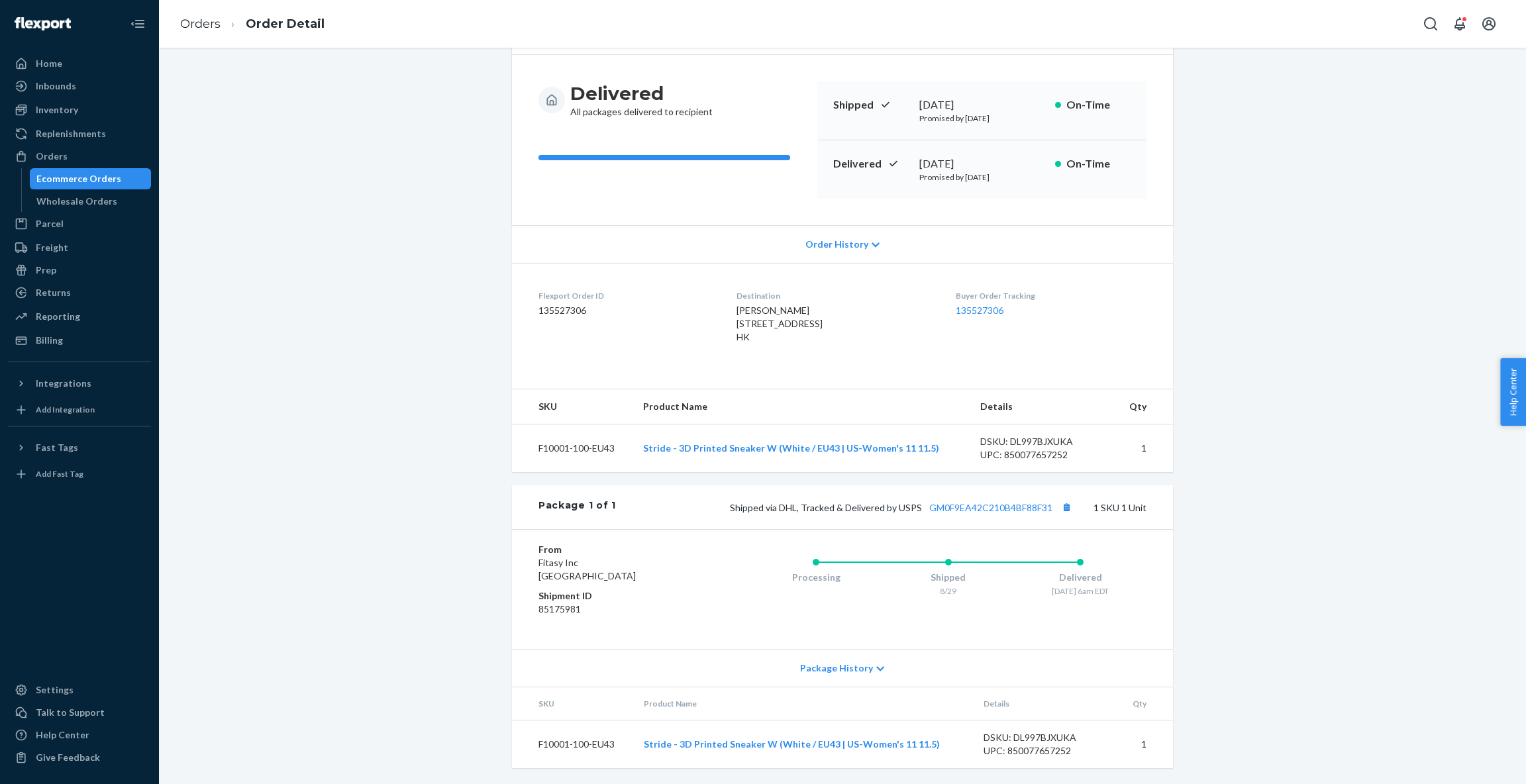
click at [854, 665] on span "Package History" at bounding box center [836, 668] width 73 height 13
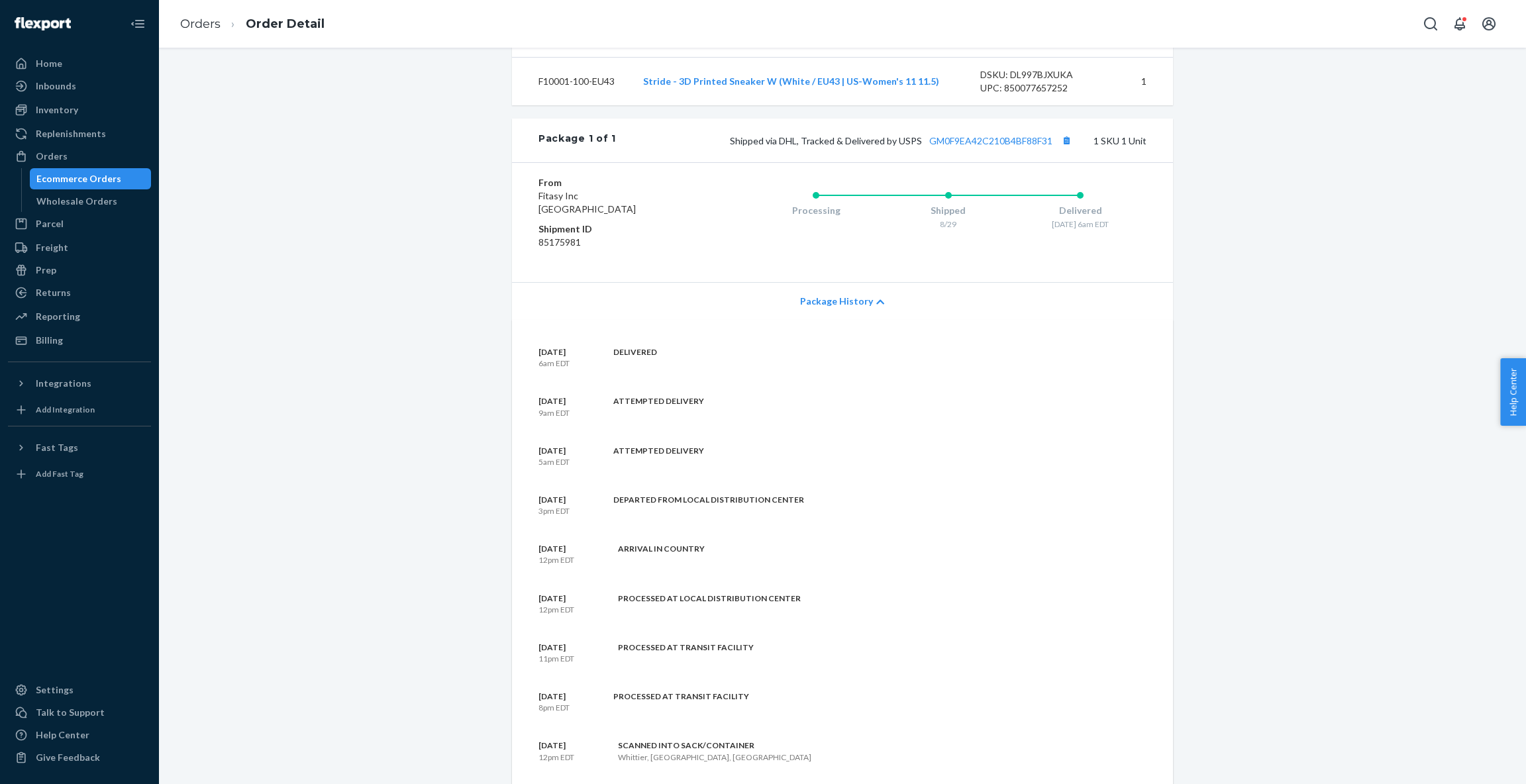
scroll to position [0, 0]
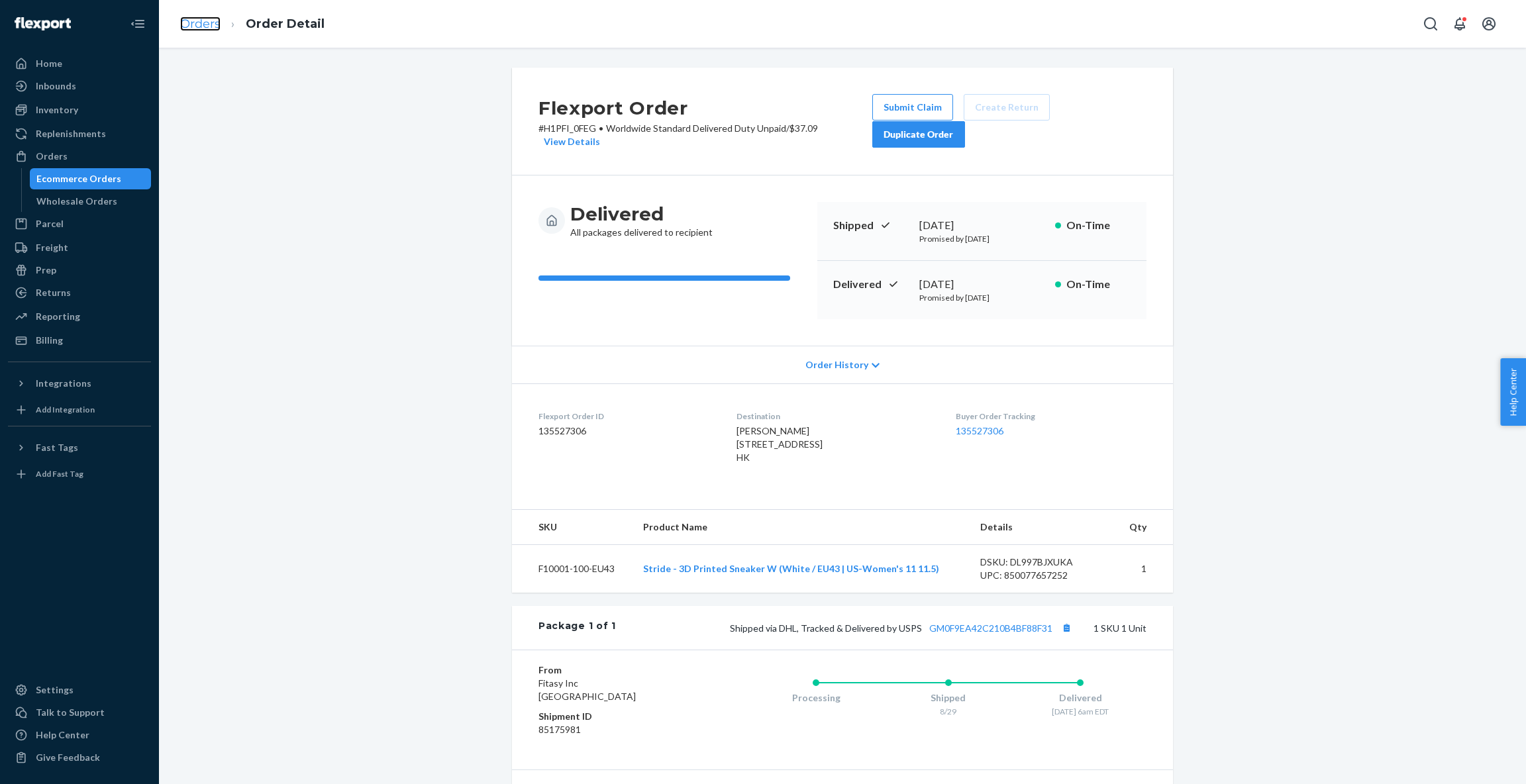
click at [203, 23] on link "Orders" at bounding box center [200, 23] width 40 height 15
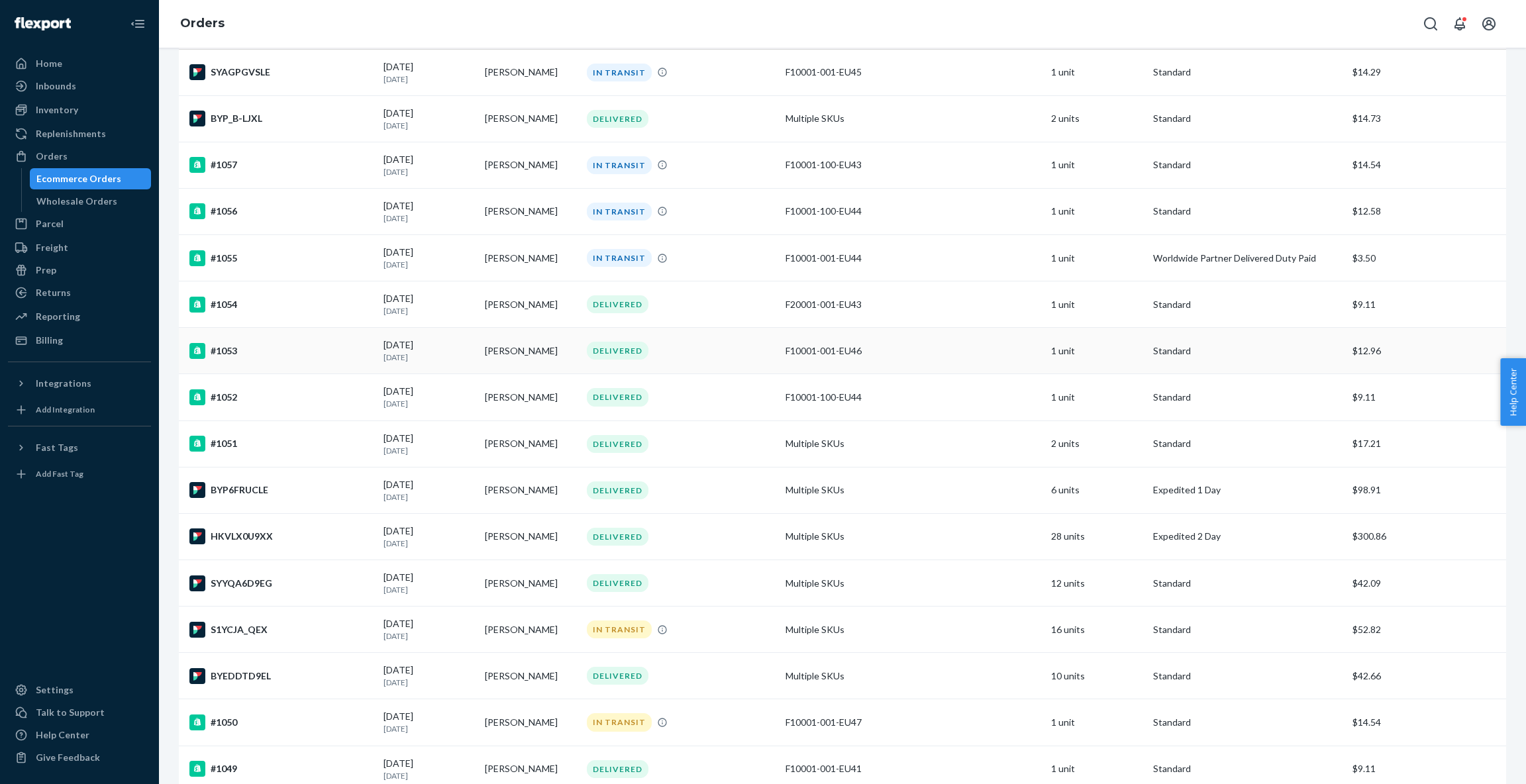
scroll to position [483, 0]
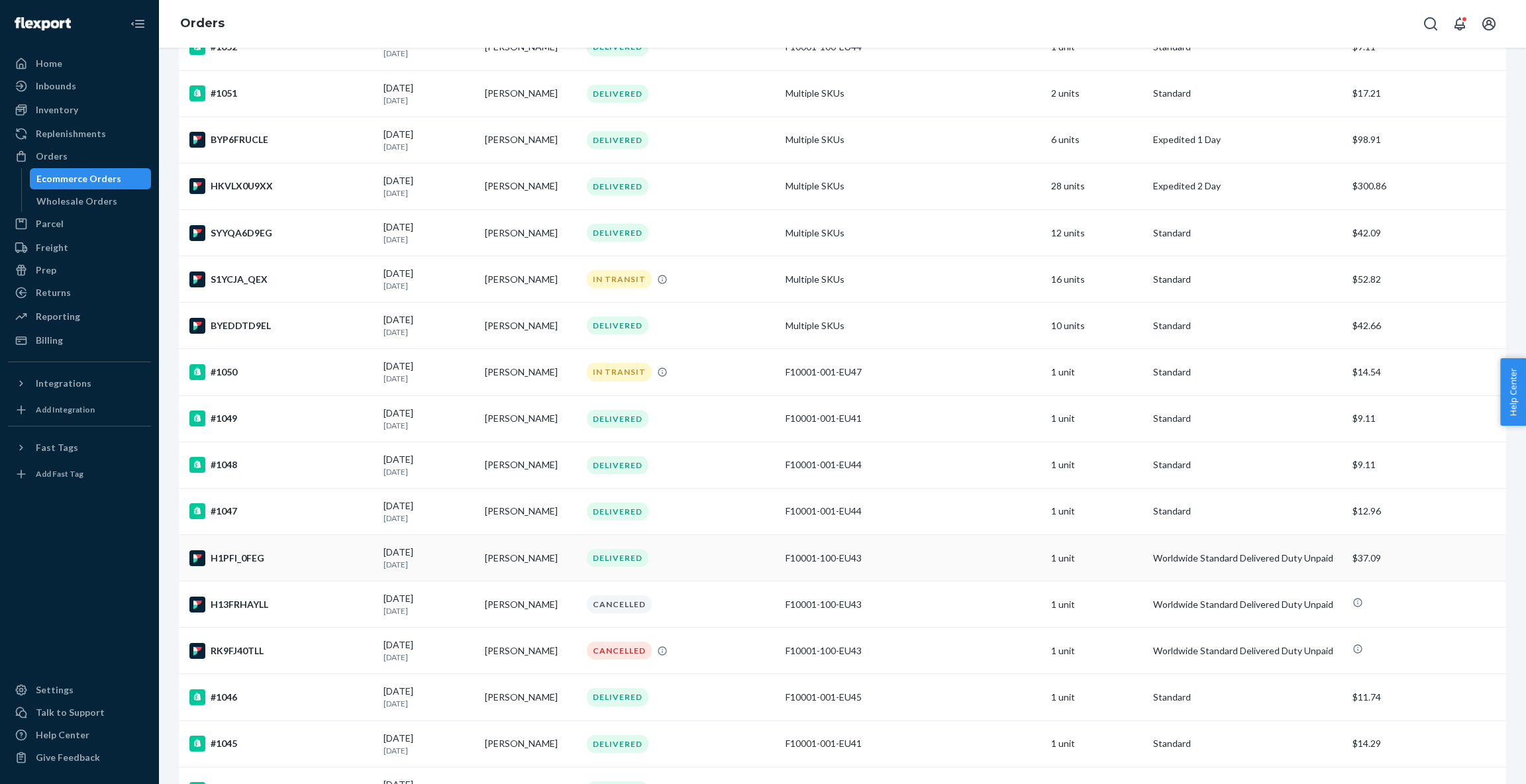
click at [703, 549] on div "DELIVERED" at bounding box center [681, 557] width 194 height 18
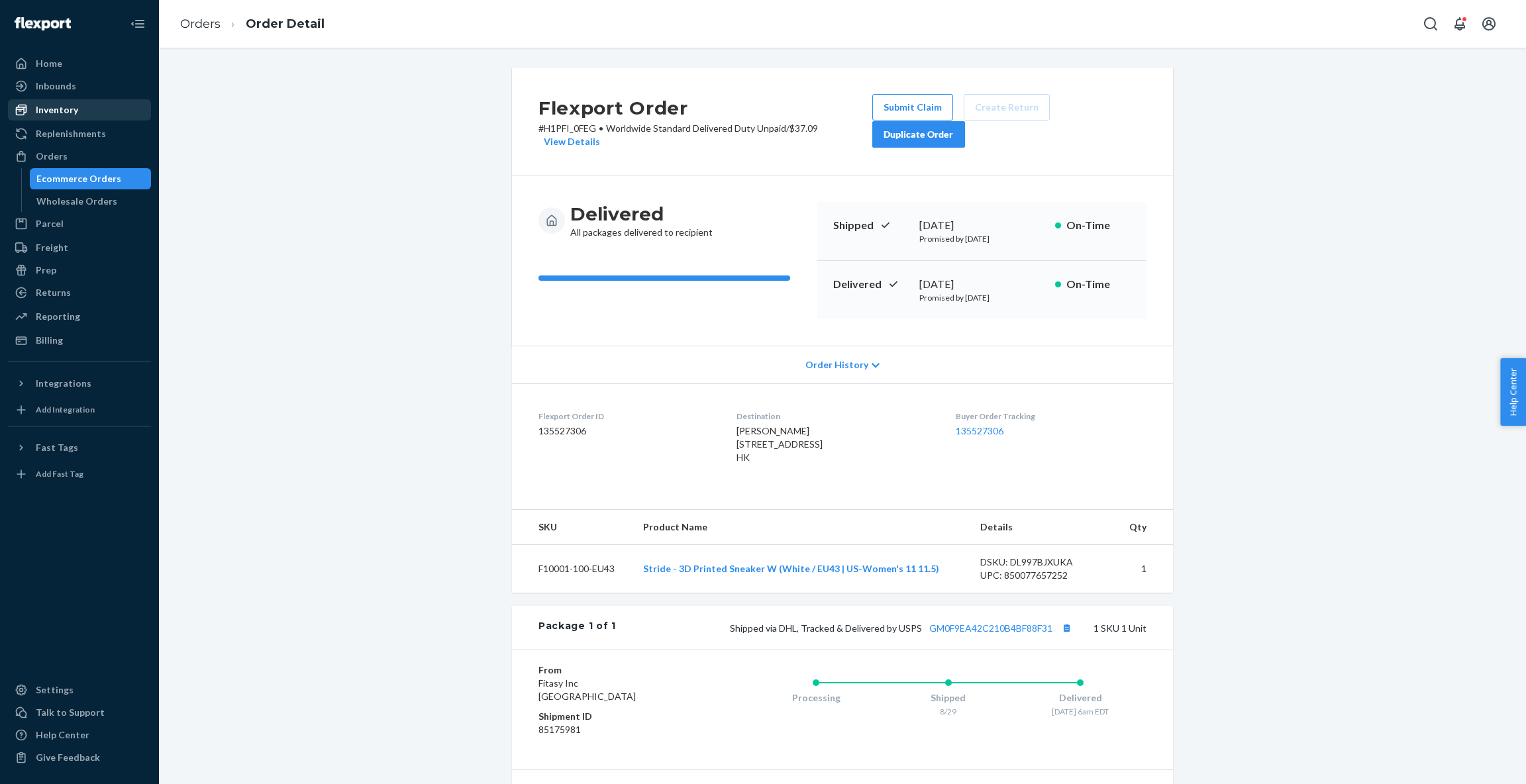
click at [78, 107] on div "Inventory" at bounding box center [79, 110] width 141 height 18
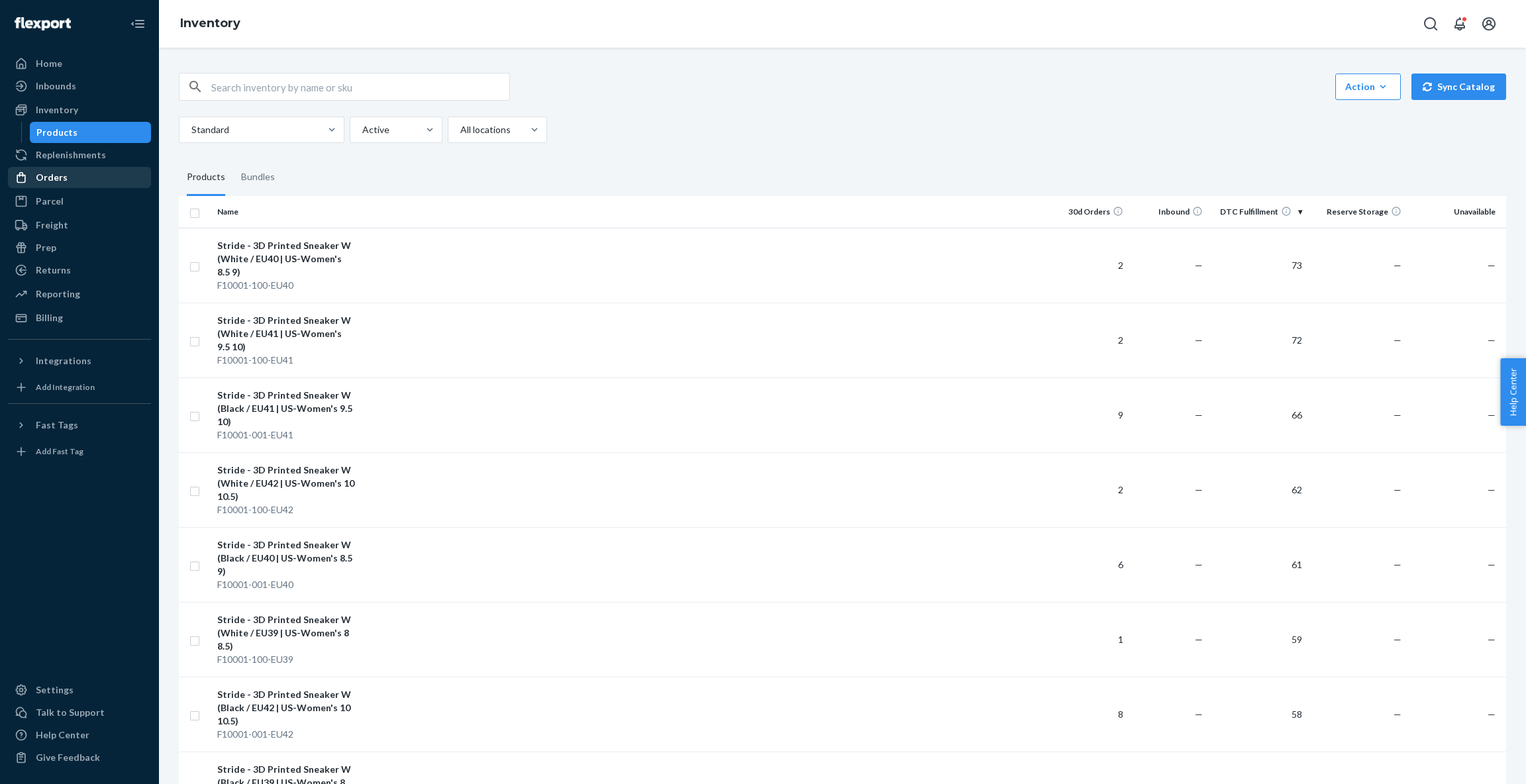
click at [69, 177] on div "Orders" at bounding box center [79, 177] width 141 height 18
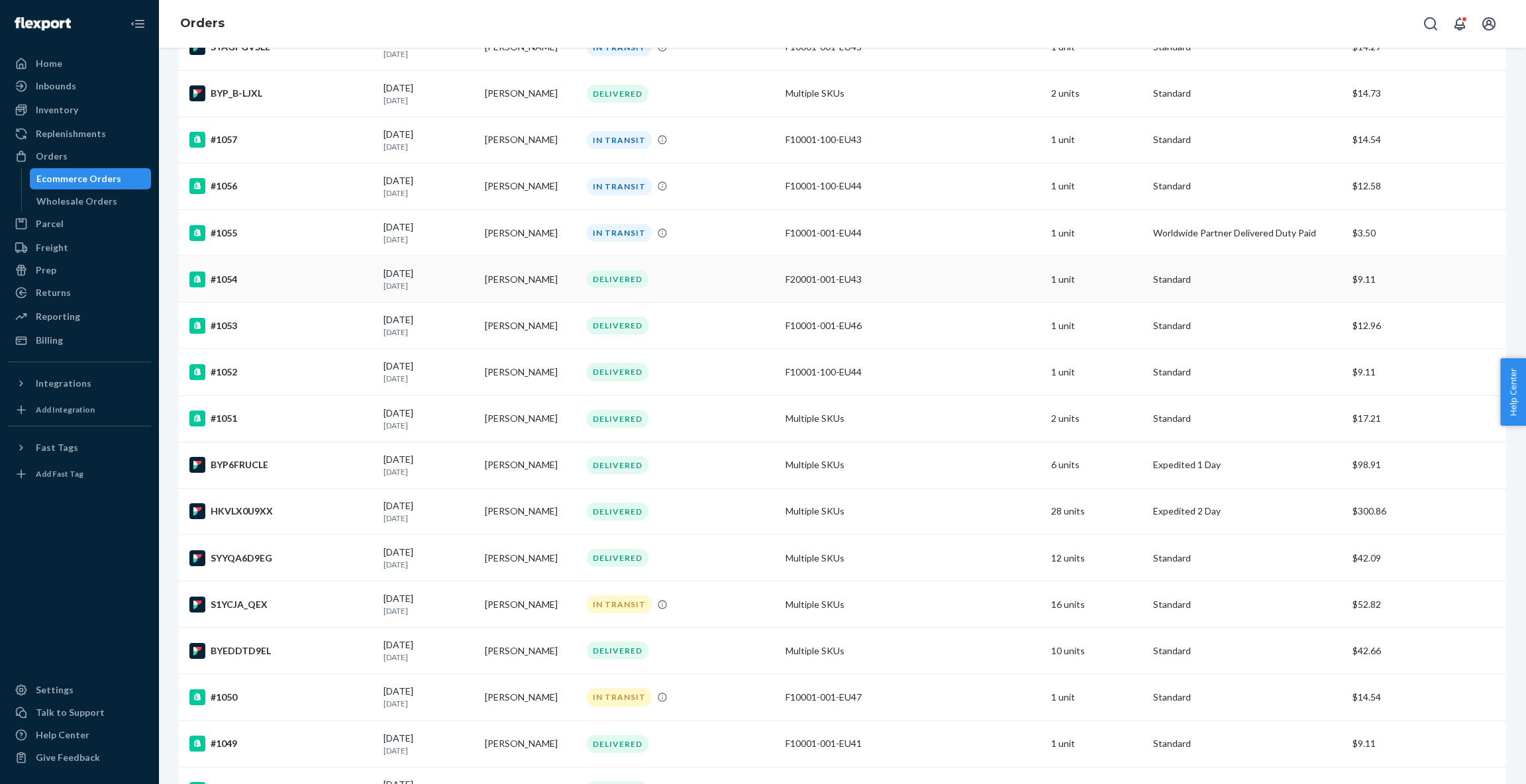
scroll to position [289, 0]
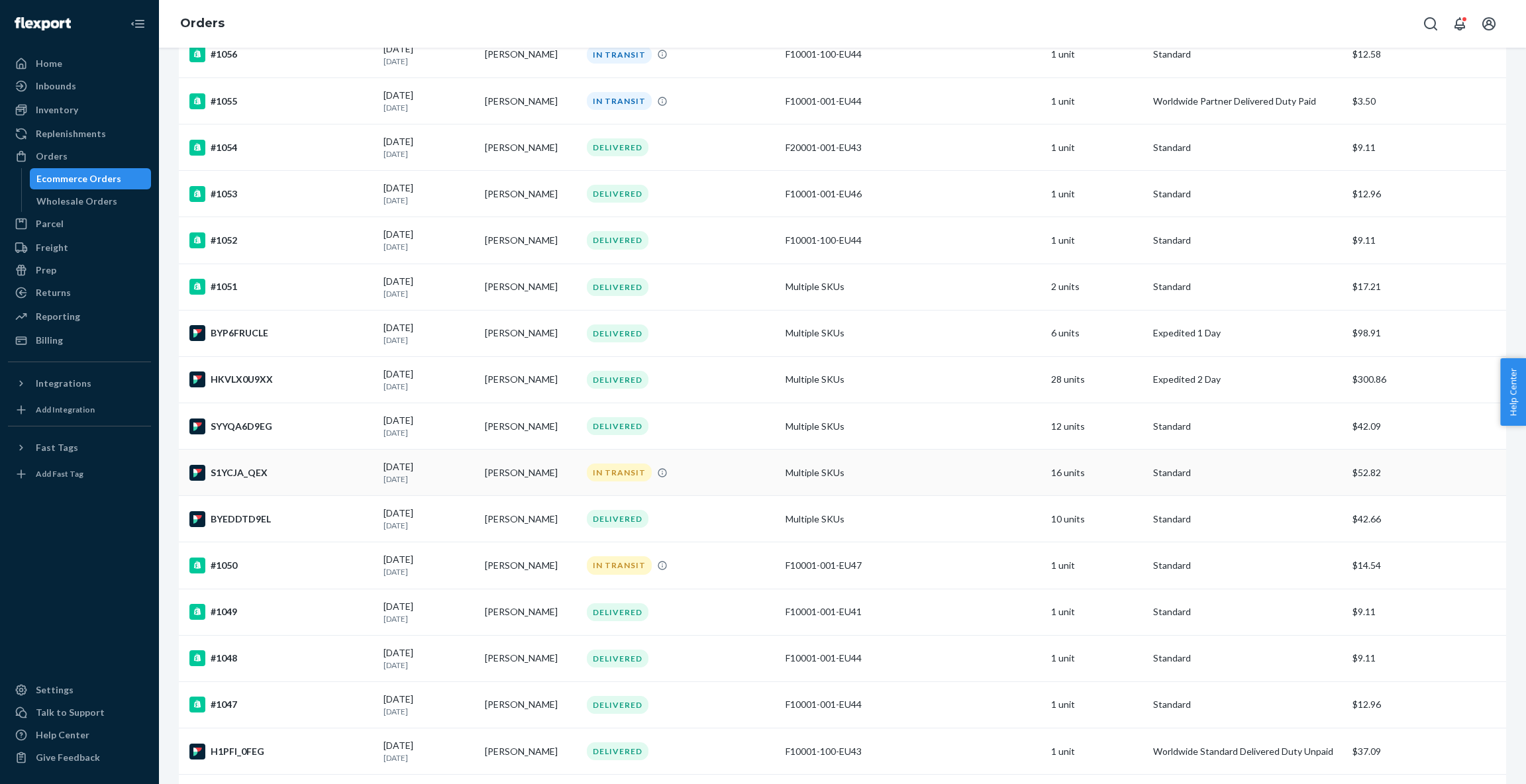
click at [506, 471] on td "[PERSON_NAME]" at bounding box center [530, 473] width 102 height 47
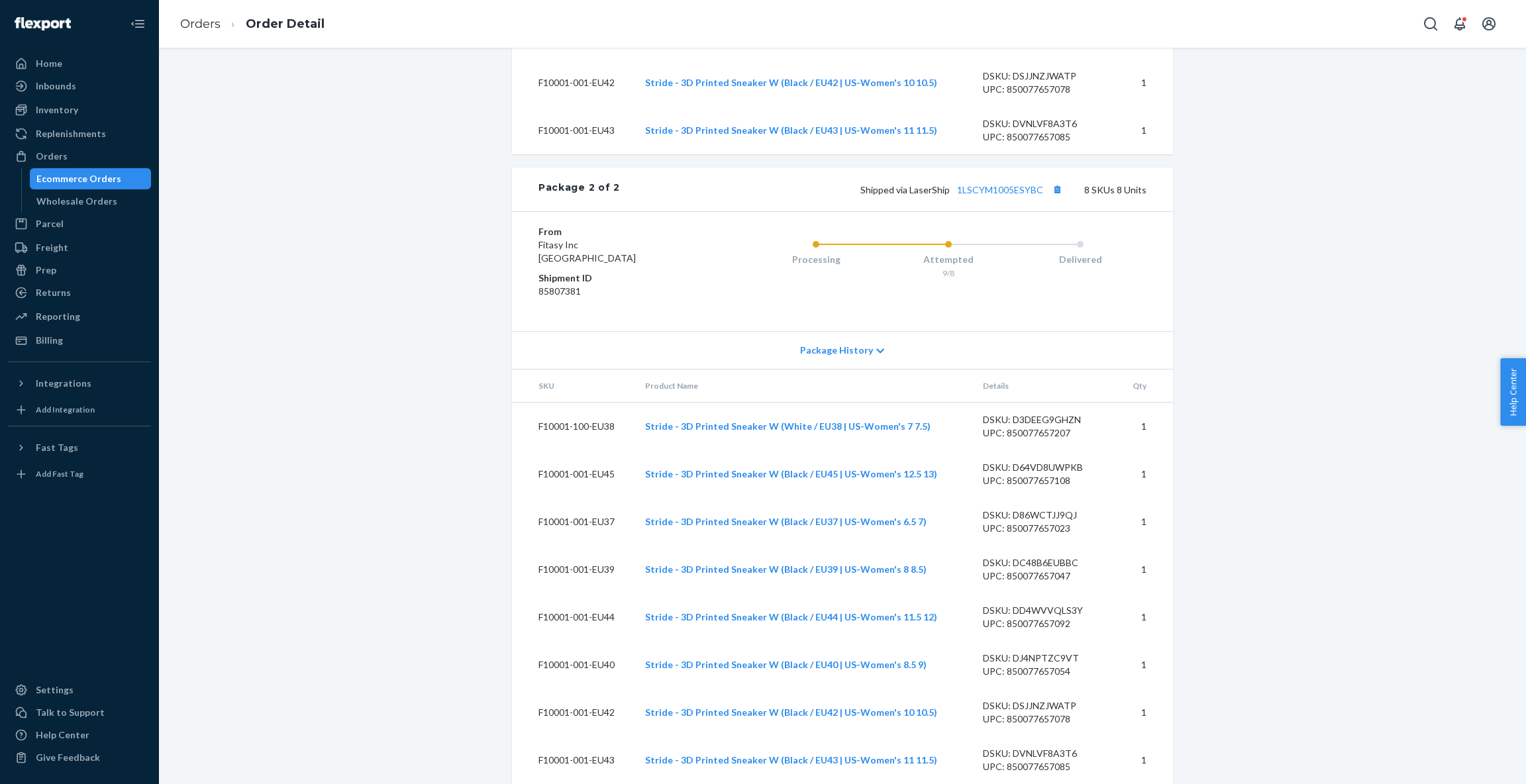
scroll to position [1571, 0]
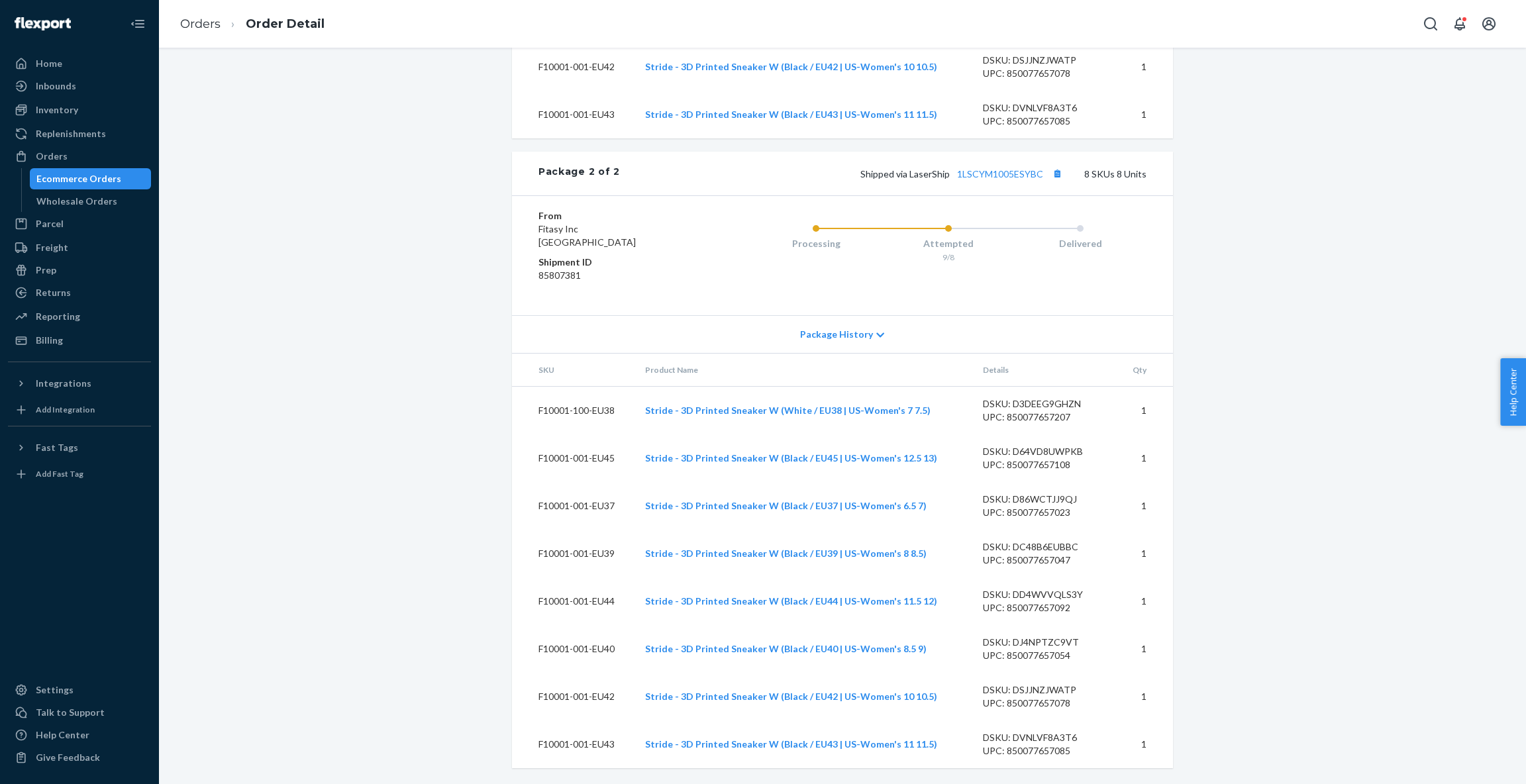
click at [878, 334] on div "Package History" at bounding box center [842, 334] width 661 height 37
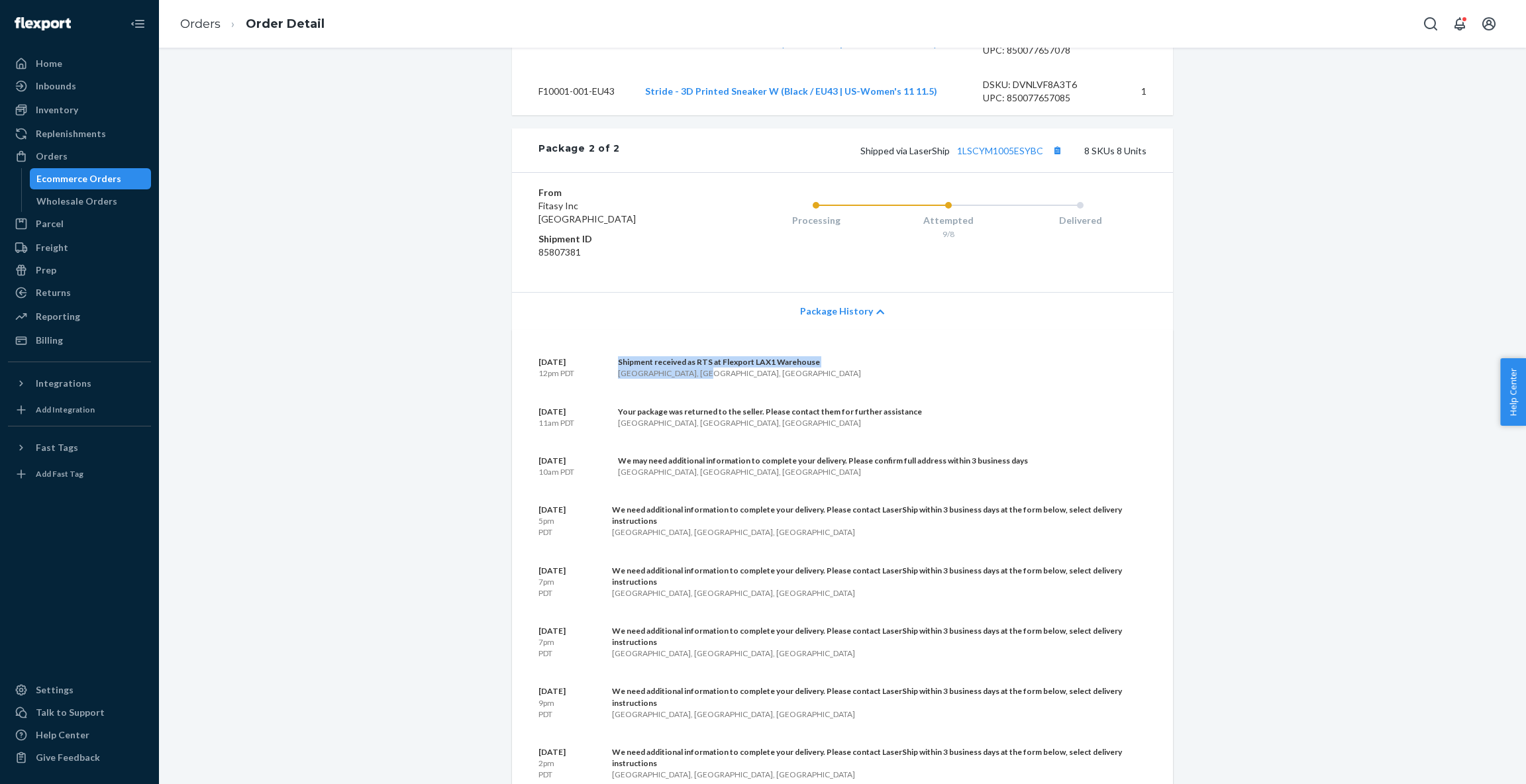
drag, startPoint x: 624, startPoint y: 383, endPoint x: 822, endPoint y: 396, distance: 198.4
click at [822, 379] on div "[DATE] 12pm PDT Shipment received as RTS at Flexport LAX1 Warehouse [GEOGRAPHIC…" at bounding box center [842, 368] width 608 height 23
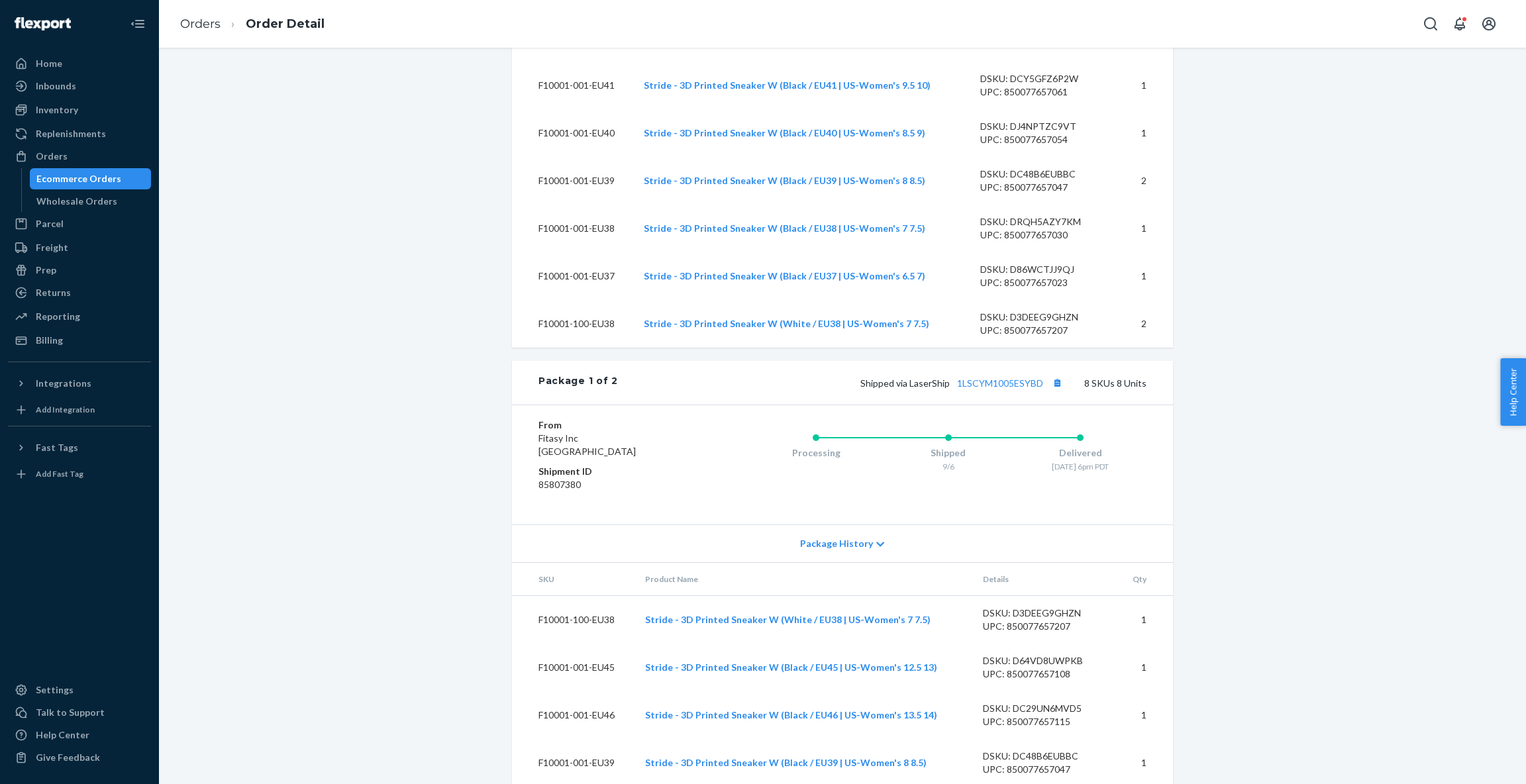
scroll to position [802, 0]
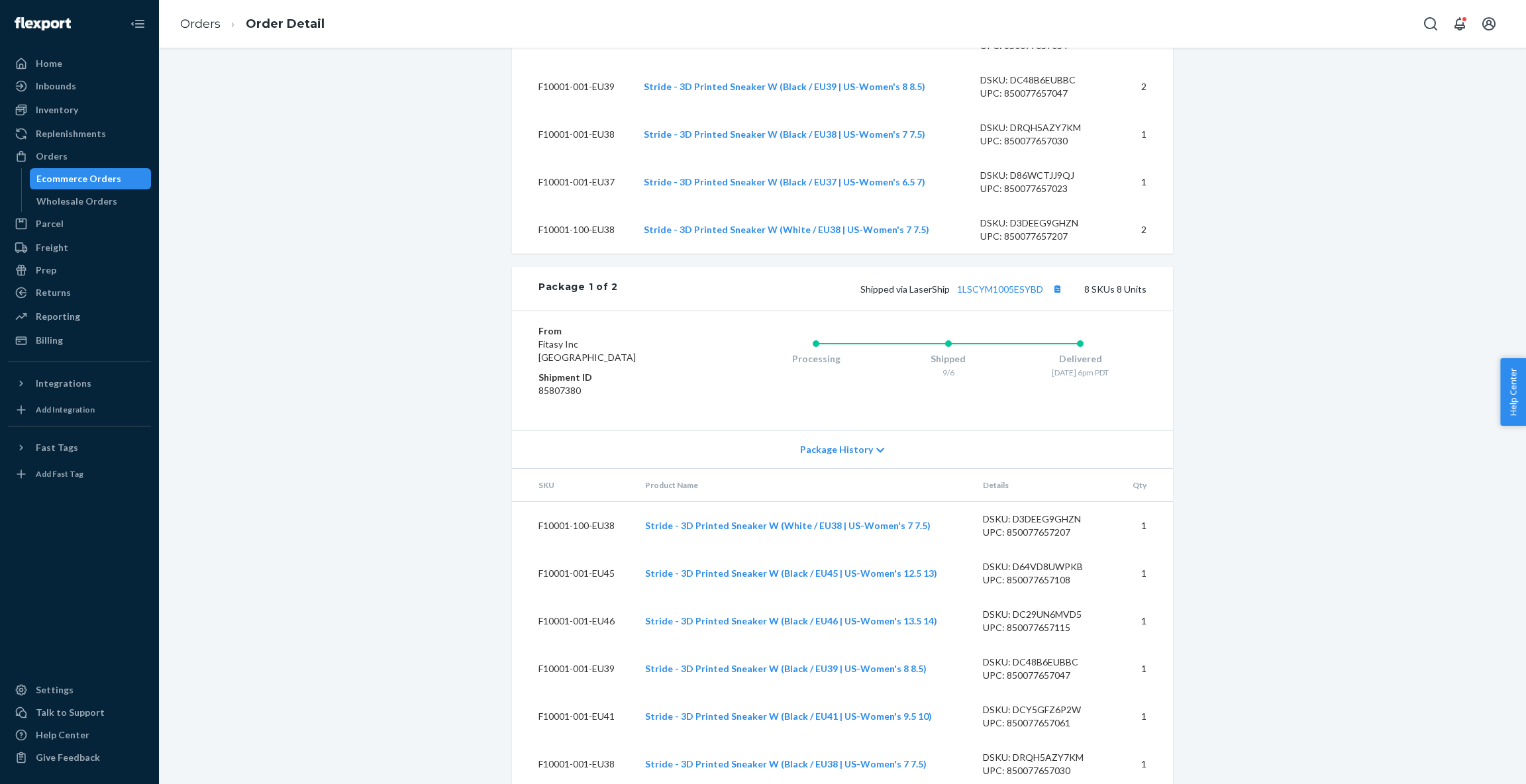
click at [861, 456] on span "Package History" at bounding box center [836, 450] width 73 height 13
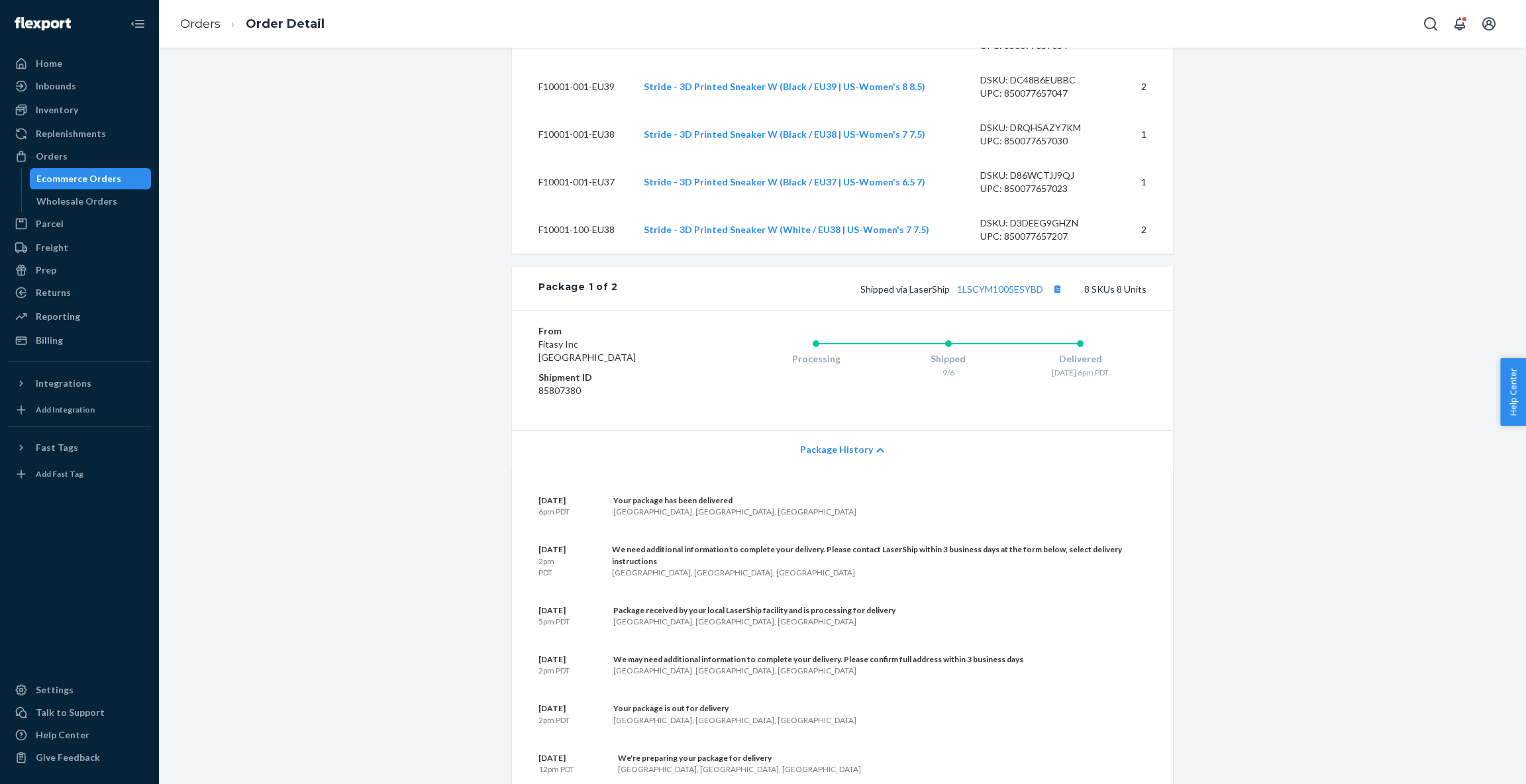
click at [717, 578] on div "[GEOGRAPHIC_DATA], [GEOGRAPHIC_DATA], [GEOGRAPHIC_DATA]" at bounding box center [879, 573] width 535 height 11
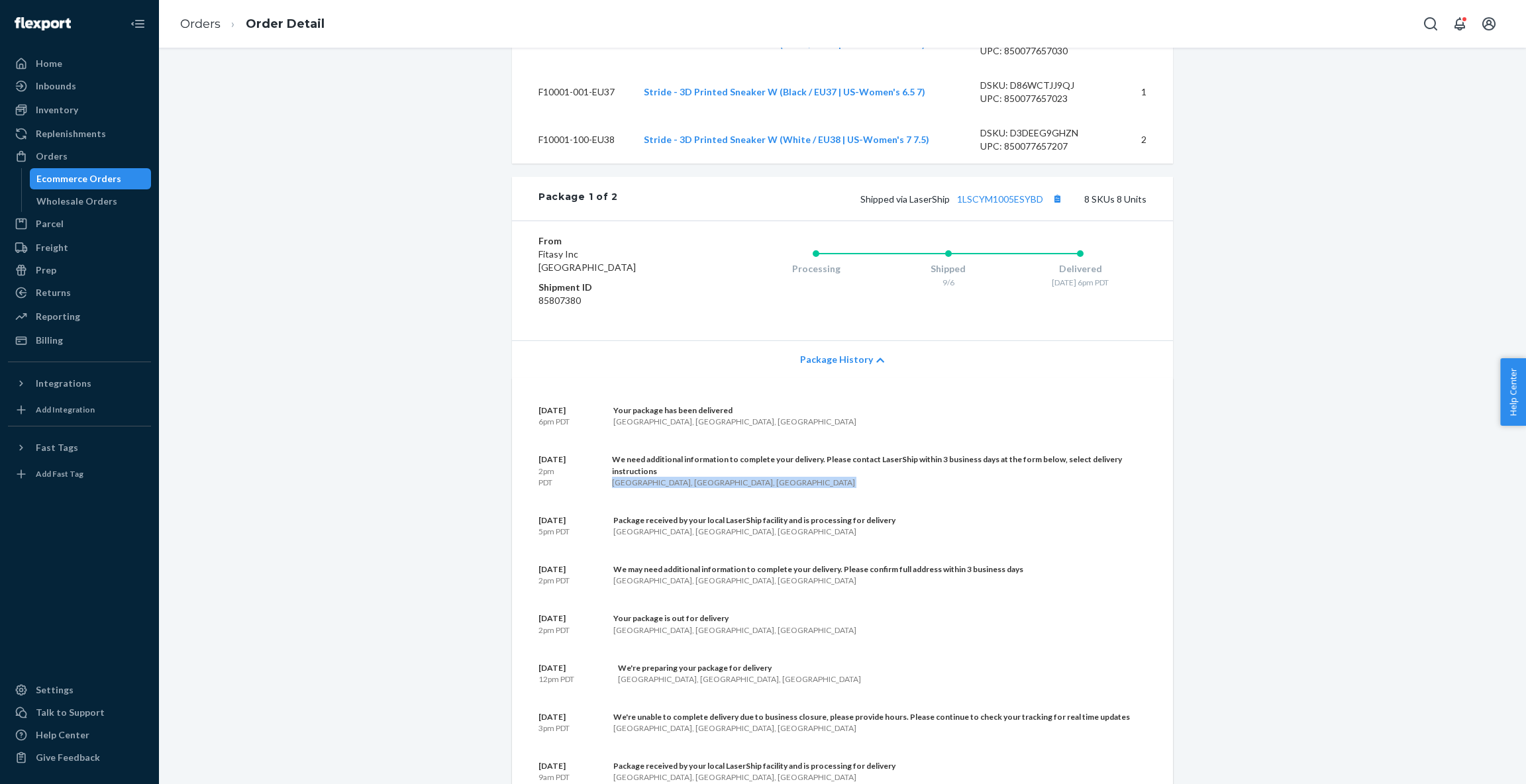
scroll to position [978, 0]
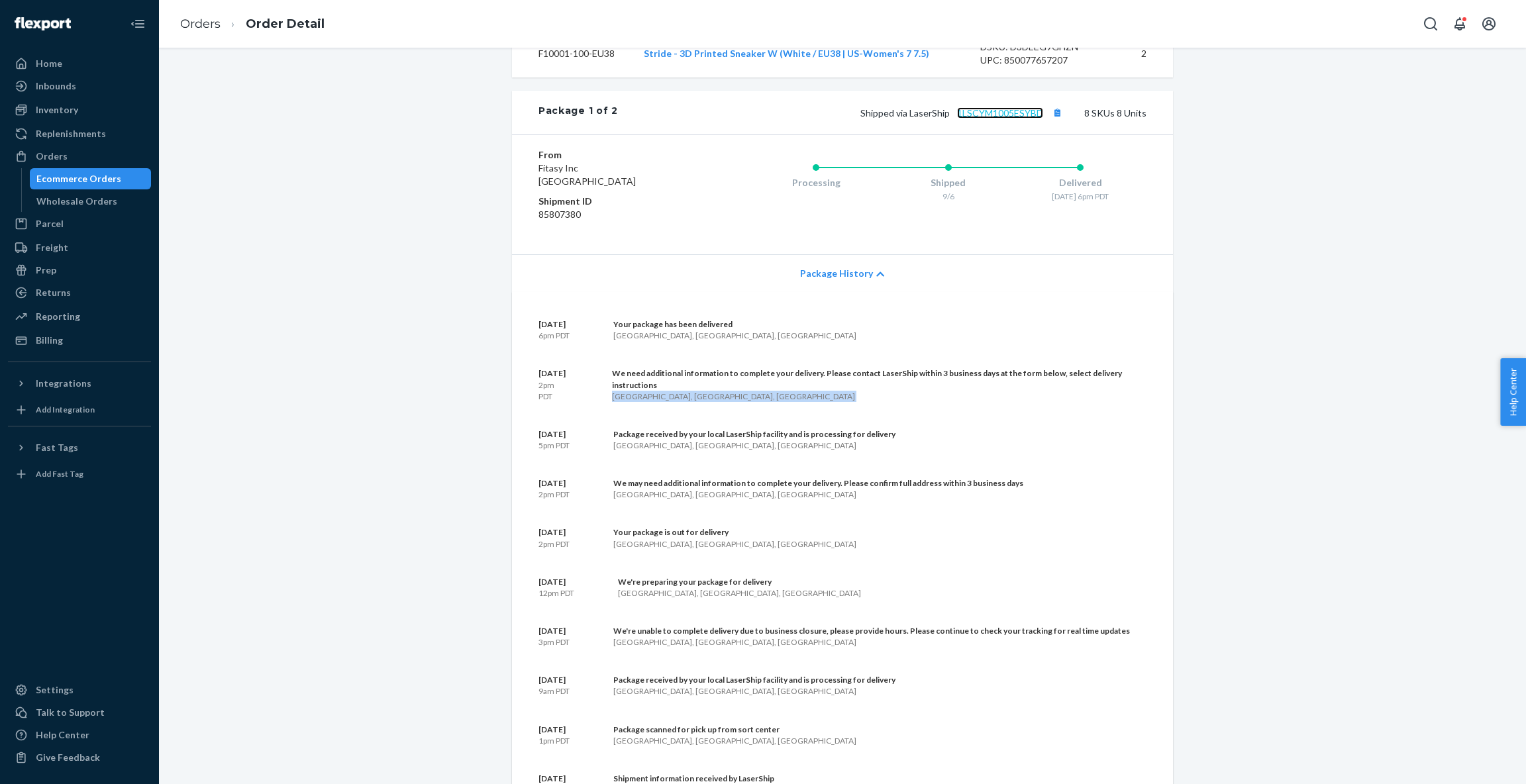
click at [1013, 119] on link "1LSCYM1005ESYBD" at bounding box center [1000, 113] width 86 height 11
click at [876, 279] on icon at bounding box center [880, 274] width 8 height 9
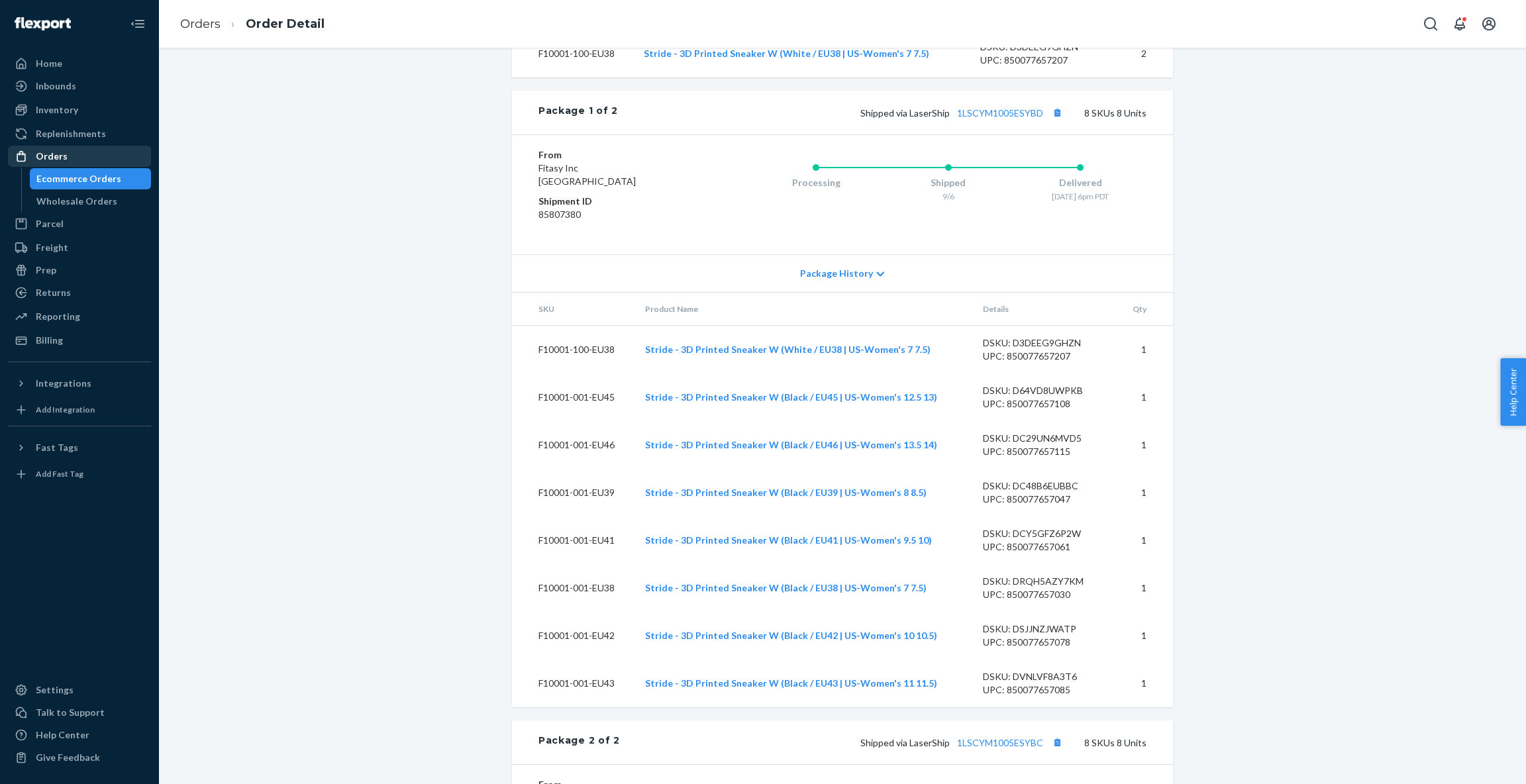
click at [76, 159] on div "Orders" at bounding box center [79, 156] width 141 height 18
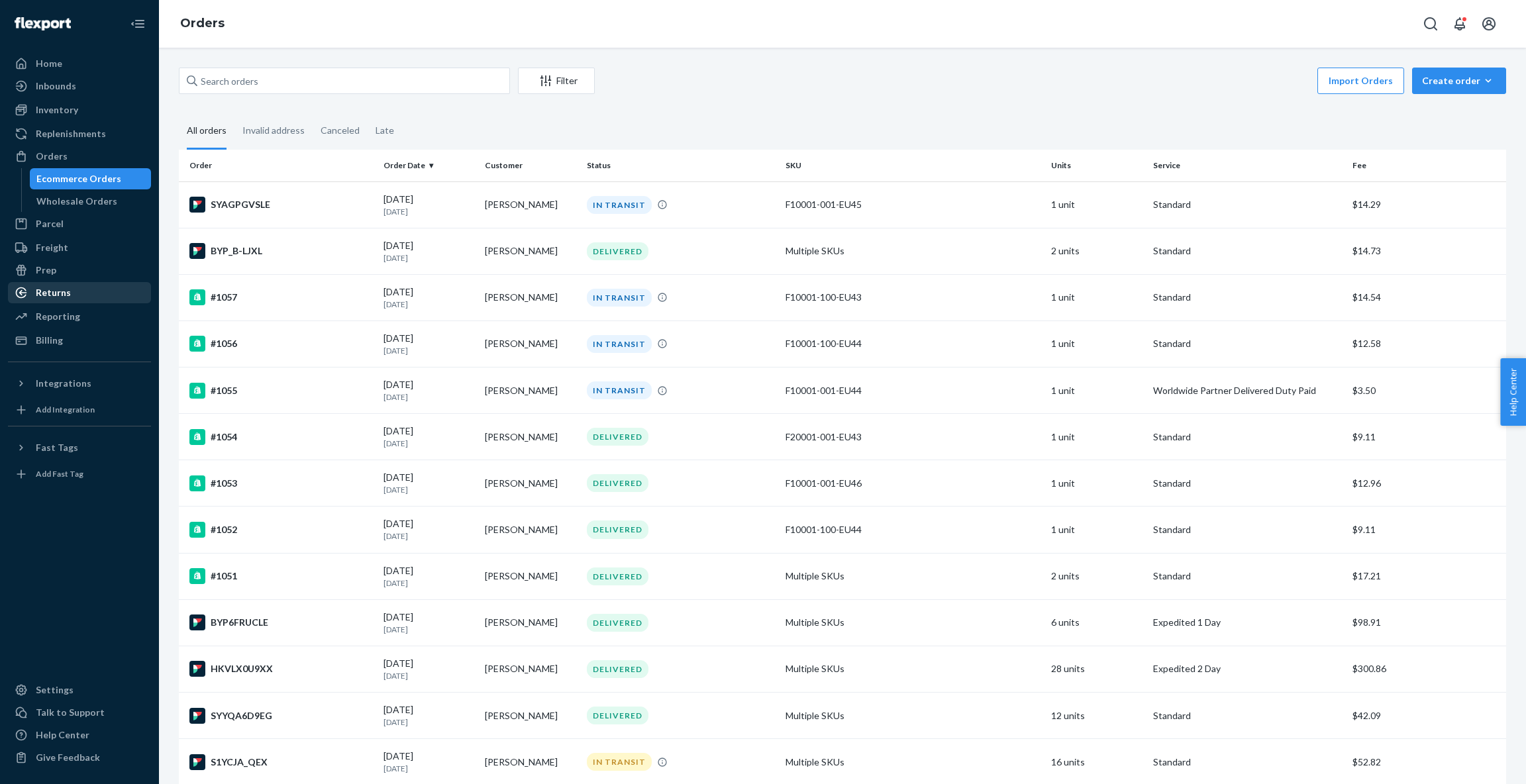
click at [64, 293] on div "Returns" at bounding box center [54, 293] width 35 height 13
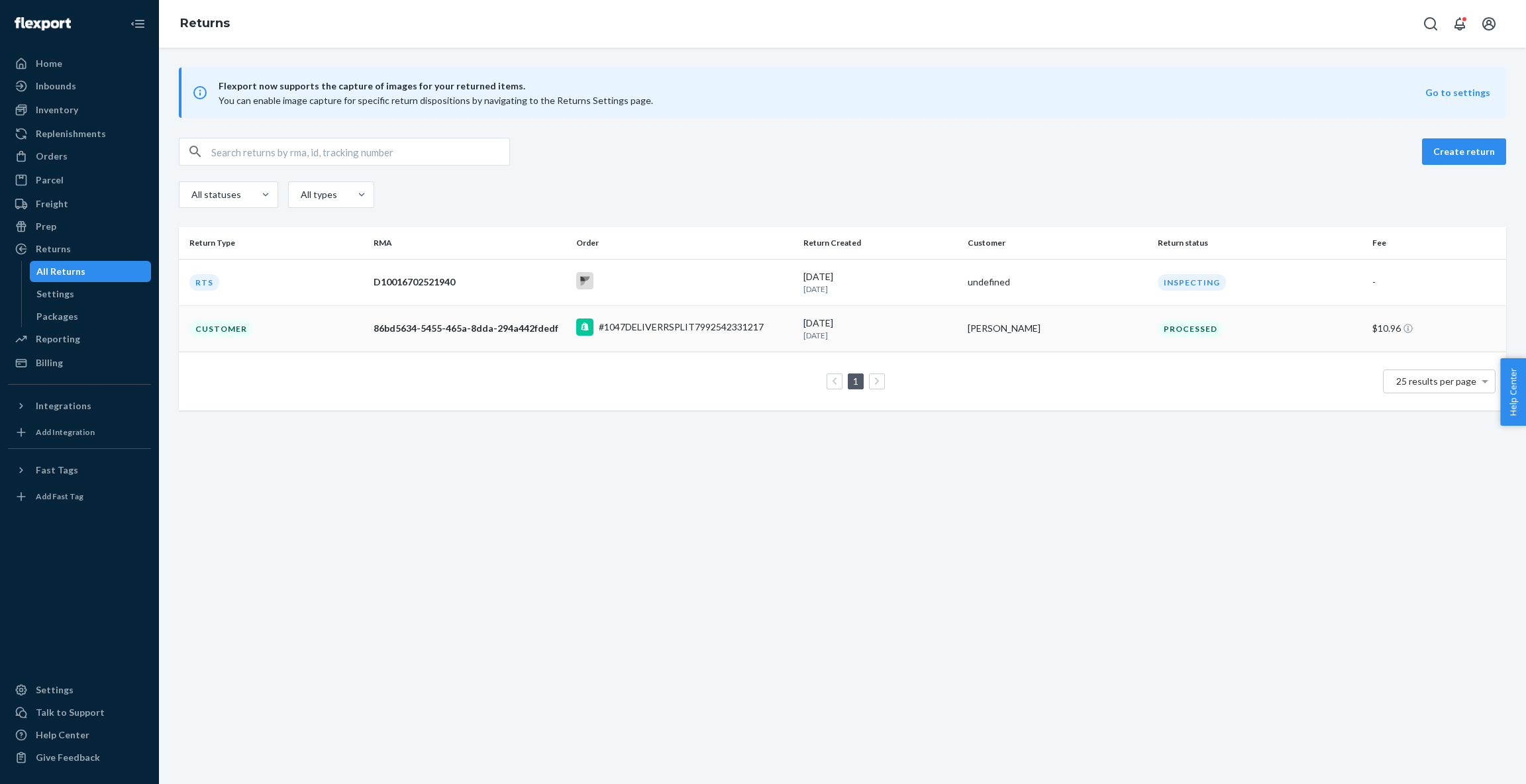
click at [414, 330] on div "86bd5634-5455-465a-8dda-294a442fdedf" at bounding box center [469, 328] width 192 height 13
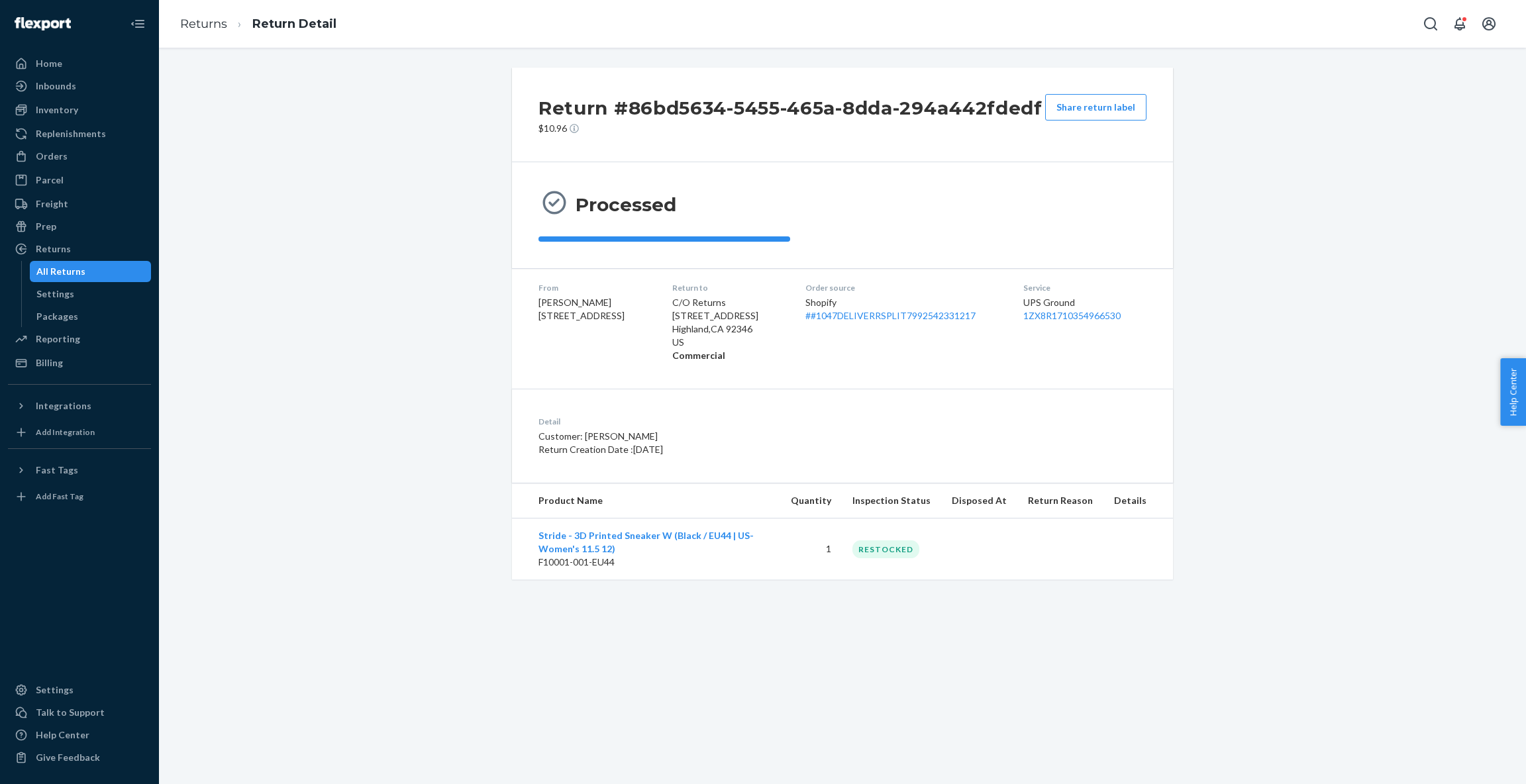
click at [904, 549] on div "RESTOCKED" at bounding box center [885, 549] width 67 height 18
click at [889, 419] on dt "Detail" at bounding box center [721, 421] width 366 height 11
click at [46, 250] on div "Returns" at bounding box center [54, 249] width 35 height 13
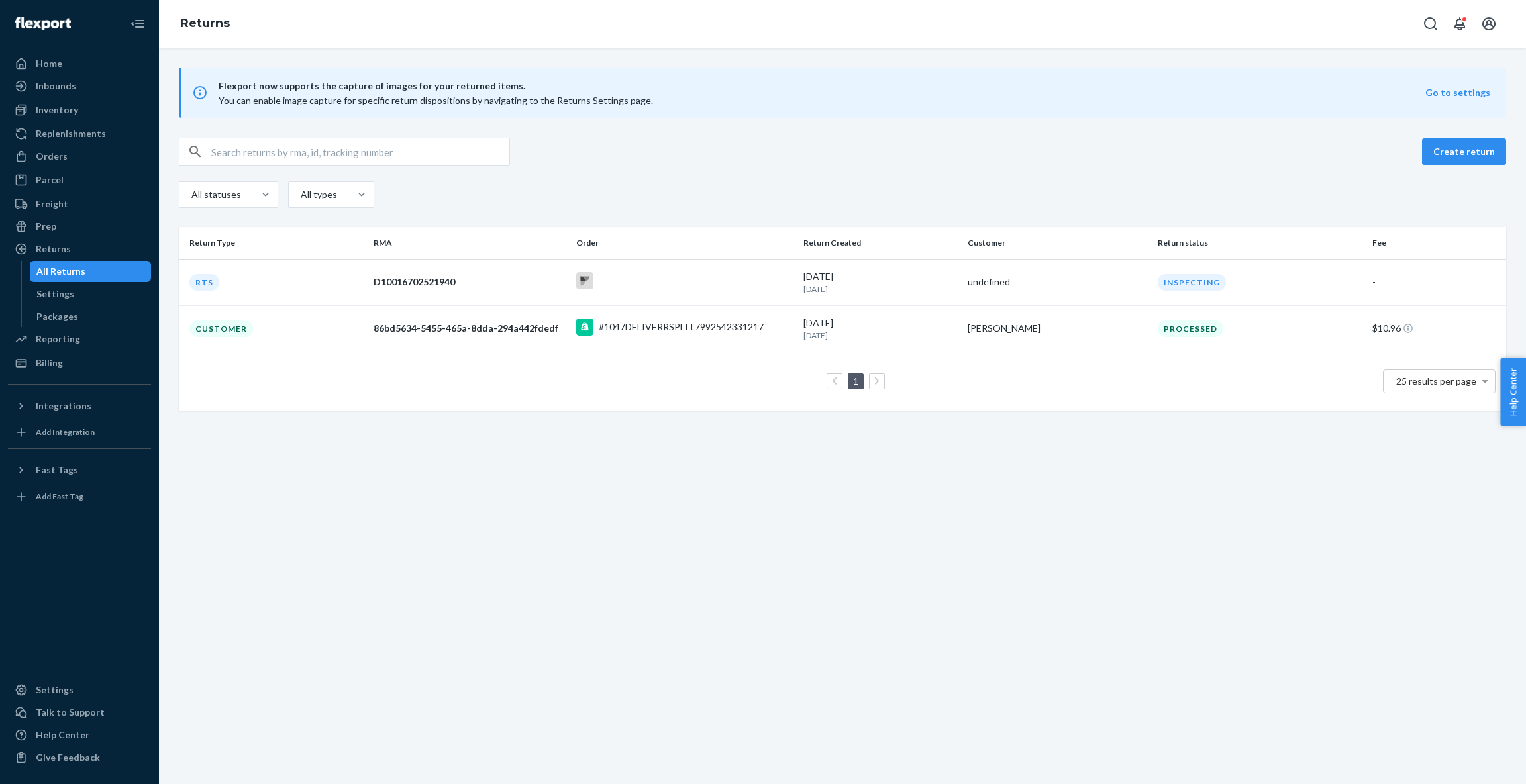
click at [1250, 427] on div "Flexport now supports the capture of images for your returned items. You can en…" at bounding box center [842, 415] width 1367 height 736
click at [385, 452] on div "Flexport now supports the capture of images for your returned items. You can en…" at bounding box center [842, 415] width 1367 height 736
